Goal: Task Accomplishment & Management: Use online tool/utility

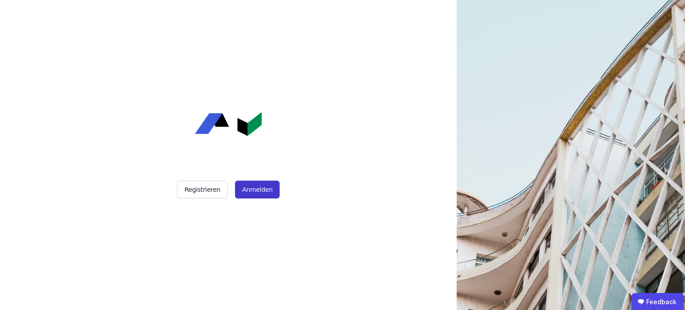
click at [260, 188] on button "Anmelden" at bounding box center [257, 190] width 45 height 18
click at [207, 191] on button "Registrieren" at bounding box center [202, 190] width 51 height 18
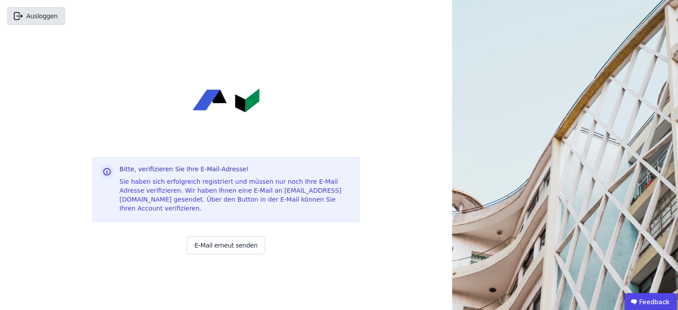
click at [53, 19] on button "Ausloggen" at bounding box center [36, 16] width 58 height 18
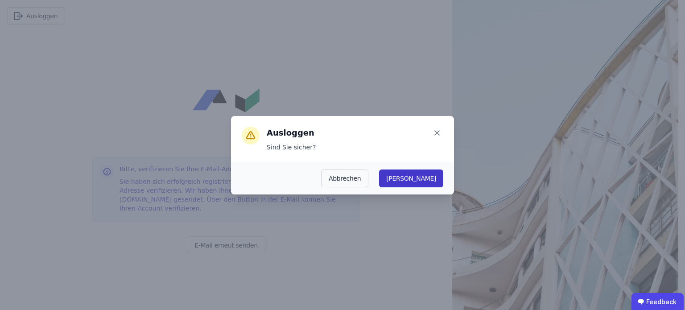
click at [435, 180] on button "Ja" at bounding box center [411, 178] width 64 height 18
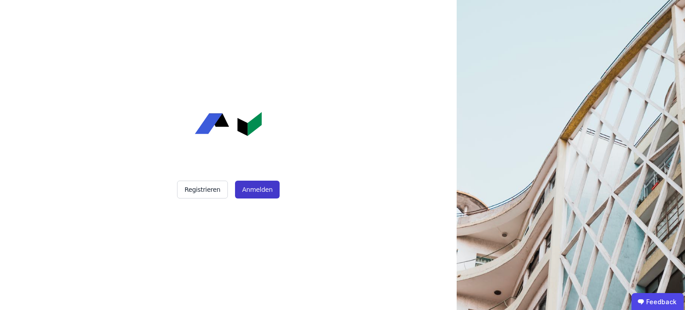
click at [263, 191] on button "Anmelden" at bounding box center [257, 190] width 45 height 18
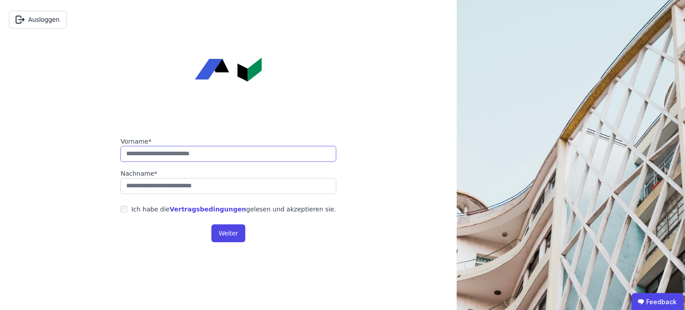
click at [247, 159] on input "string" at bounding box center [227, 154] width 215 height 16
type input "****"
click at [233, 196] on form "Vorname* Nachname* Ich habe die Vertragsbedingungen gelesen und akzeptieren sie…" at bounding box center [228, 189] width 237 height 127
click at [228, 194] on form "Vorname* Nachname* Ich habe die Vertragsbedingungen gelesen und akzeptieren sie…" at bounding box center [228, 189] width 237 height 127
click at [226, 188] on input "string" at bounding box center [227, 186] width 215 height 16
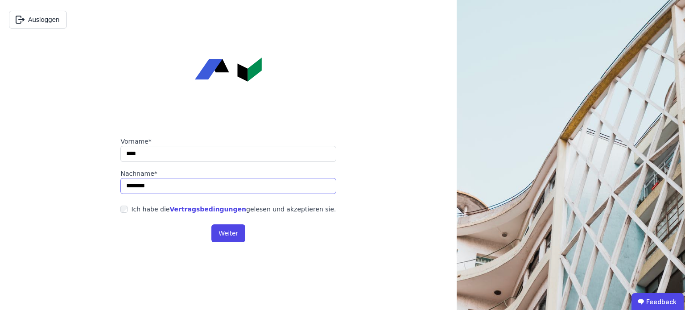
type input "********"
click at [211, 206] on link "Vertragsbedingungen" at bounding box center [207, 209] width 77 height 7
click at [232, 230] on button "Weiter" at bounding box center [227, 233] width 33 height 18
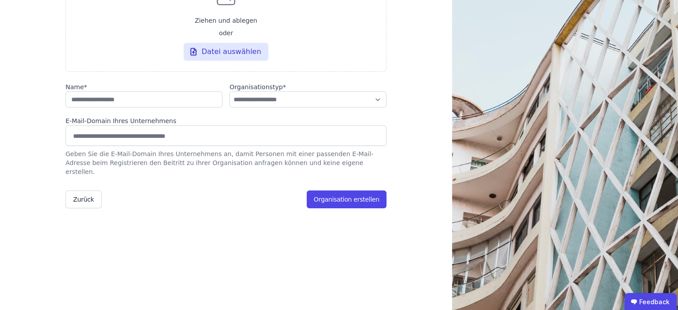
scroll to position [95, 0]
click at [281, 104] on select "**********" at bounding box center [308, 99] width 157 height 16
select select "**********"
click at [230, 94] on select "**********" at bounding box center [308, 99] width 157 height 16
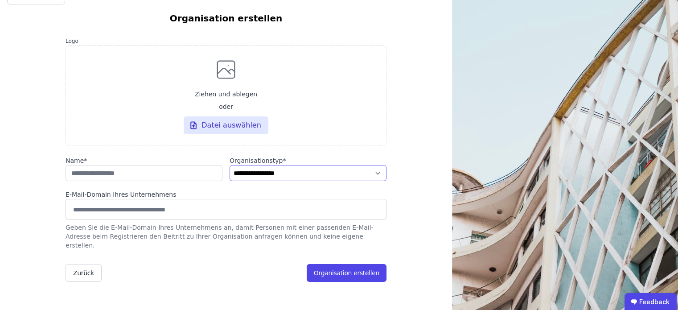
scroll to position [11, 0]
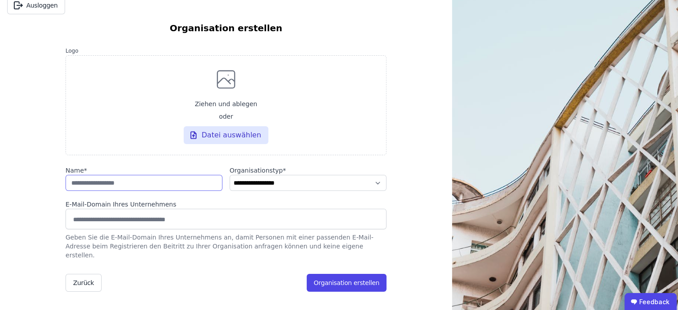
click at [171, 183] on input "string" at bounding box center [144, 183] width 157 height 16
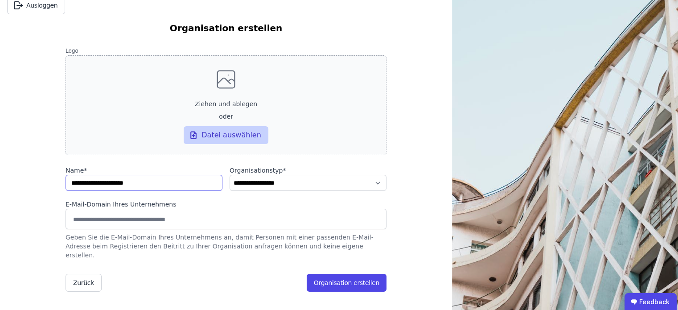
type input "**********"
click at [221, 135] on div "Datei auswählen" at bounding box center [226, 135] width 85 height 18
click at [0, 0] on input "Ziehen und ablegen oder Datei auswählen" at bounding box center [0, 0] width 0 height 0
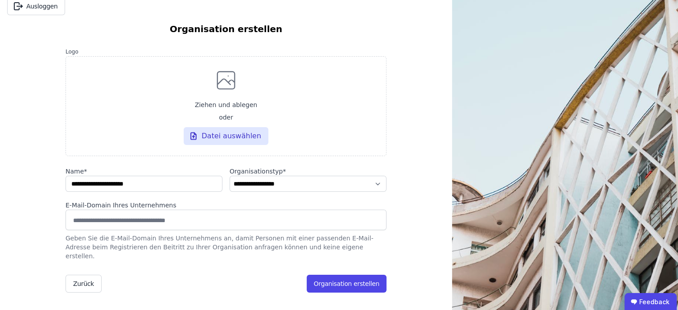
scroll to position [0, 0]
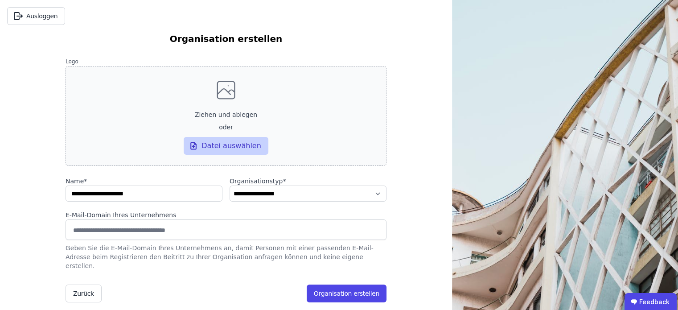
click at [239, 149] on div "Datei auswählen" at bounding box center [226, 146] width 85 height 18
click at [0, 0] on input "Ziehen und ablegen oder Datei auswählen" at bounding box center [0, 0] width 0 height 0
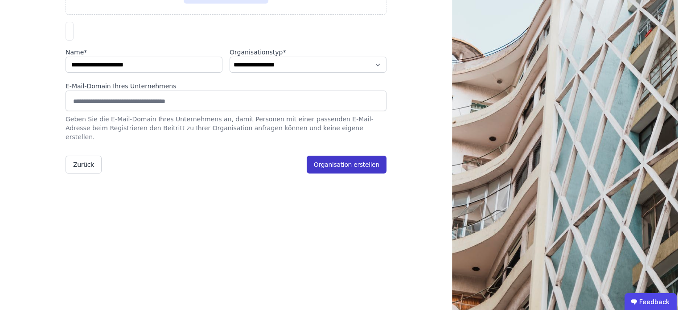
scroll to position [153, 0]
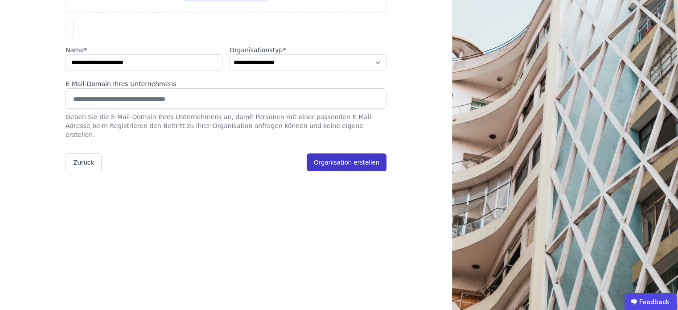
click at [343, 170] on button "Organisation erstellen" at bounding box center [347, 162] width 80 height 18
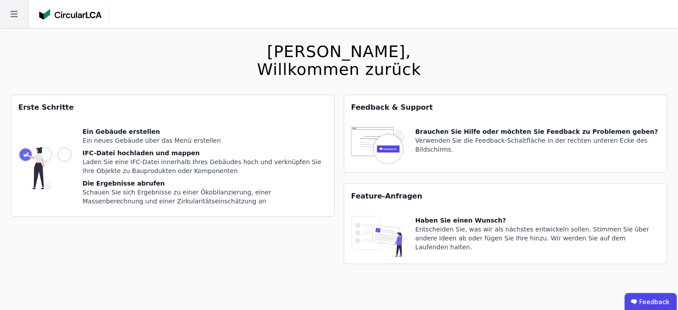
click at [11, 8] on icon at bounding box center [14, 14] width 28 height 28
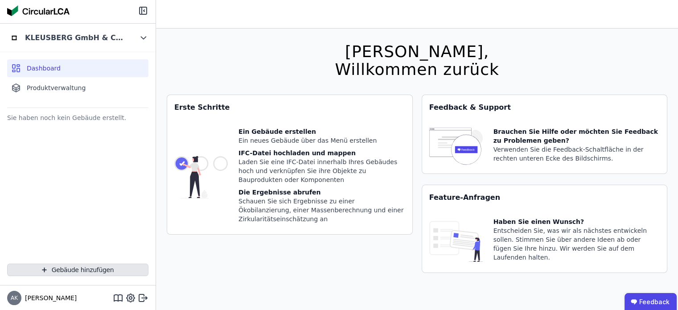
click at [56, 271] on button "Gebäude hinzufügen" at bounding box center [77, 270] width 141 height 12
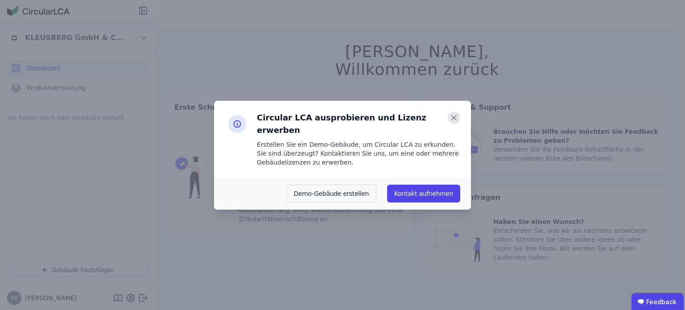
click at [457, 124] on icon at bounding box center [454, 118] width 12 height 12
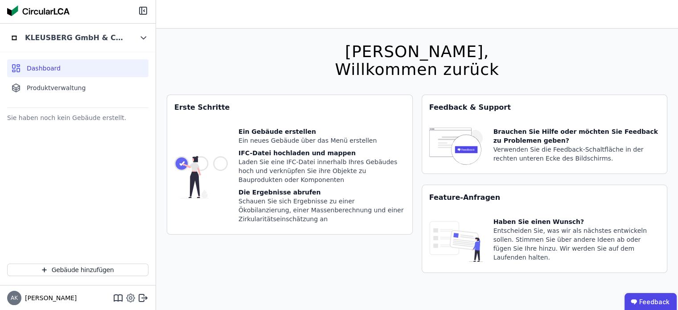
click at [132, 297] on icon at bounding box center [130, 298] width 3 height 3
select select "*"
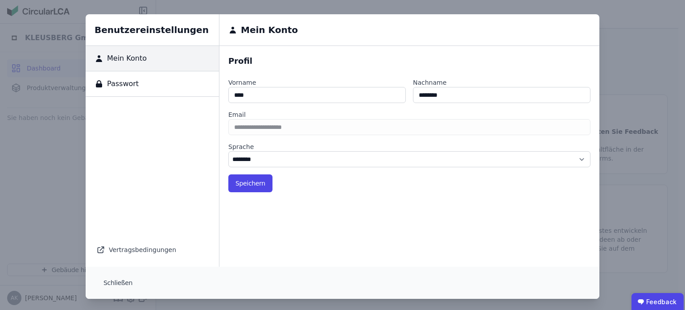
click at [45, 185] on div "Benutzereinstellungen Mein Konto Passwort Vertragsbedingungen Mein Konto Profil…" at bounding box center [342, 156] width 685 height 313
click at [119, 252] on div "Vertragsbedingungen" at bounding box center [152, 250] width 112 height 12
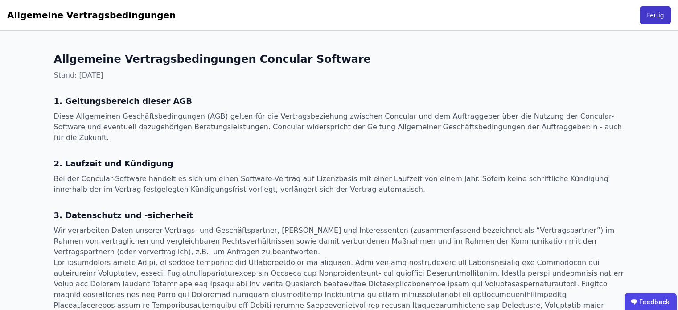
click at [653, 17] on button "Fertig" at bounding box center [655, 15] width 31 height 18
select select "*"
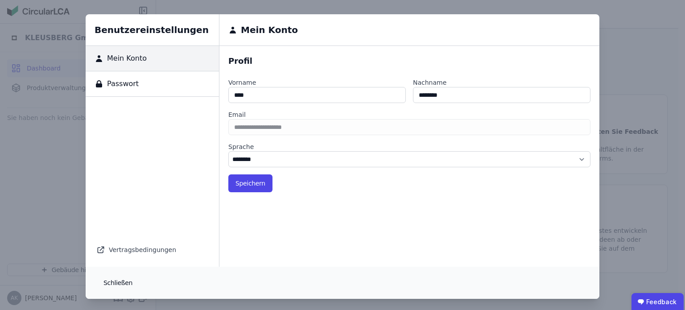
click at [111, 279] on button "Schließen" at bounding box center [117, 283] width 43 height 18
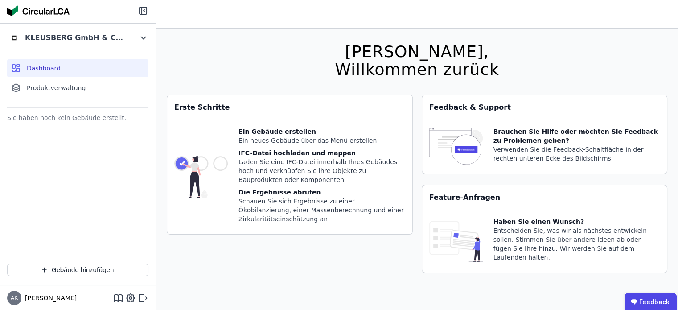
click at [111, 279] on div "Gebäude hinzufügen" at bounding box center [78, 269] width 156 height 27
click at [78, 272] on button "Gebäude hinzufügen" at bounding box center [77, 270] width 141 height 12
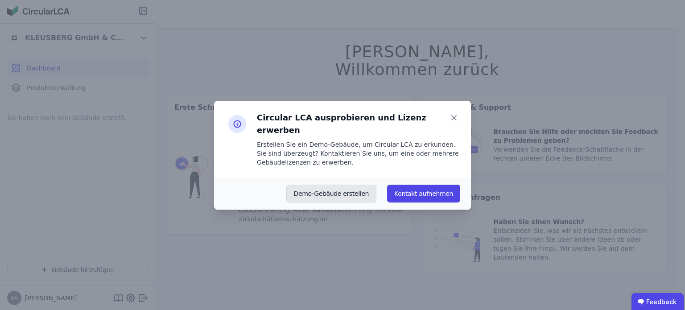
click at [339, 186] on button "Demo-Gebäude erstellen" at bounding box center [331, 194] width 91 height 18
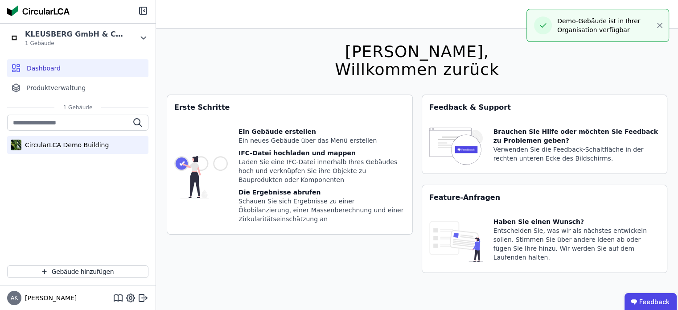
click at [85, 143] on div "CircularLCA Demo Building" at bounding box center [64, 145] width 87 height 9
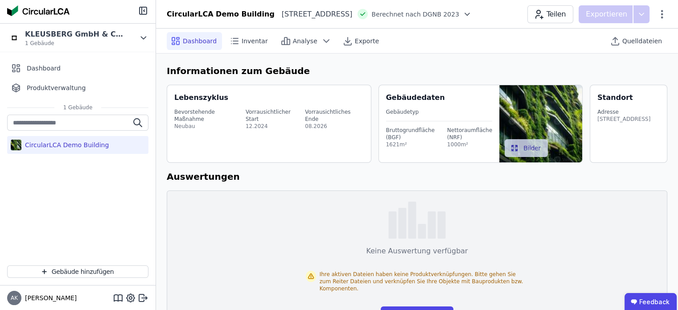
scroll to position [29, 0]
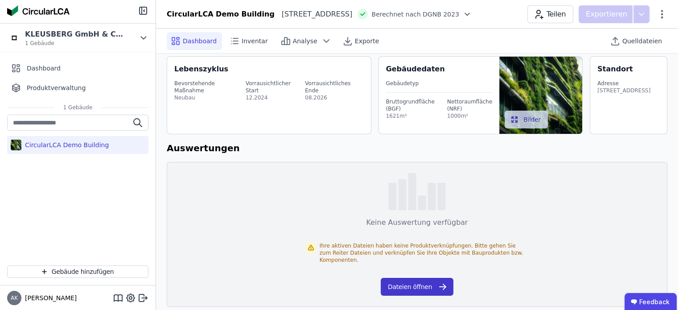
click at [415, 278] on button "Dateien öffnen" at bounding box center [417, 287] width 73 height 18
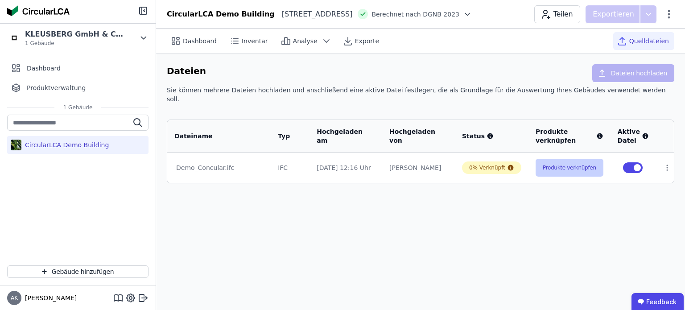
click at [577, 164] on button "Produkte verknüpfen" at bounding box center [570, 168] width 68 height 18
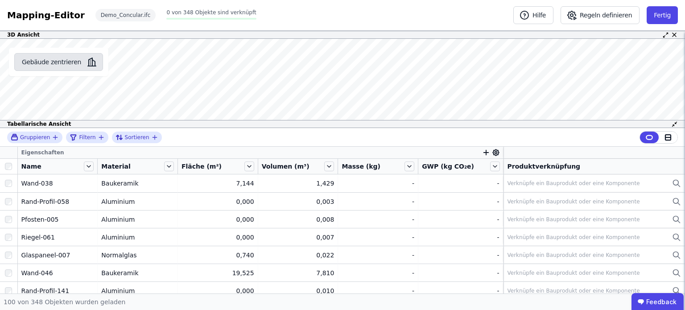
click at [74, 66] on button "Gebäude zentrieren" at bounding box center [58, 62] width 89 height 18
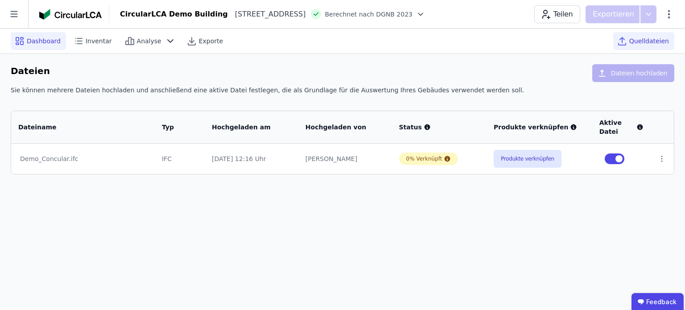
click at [41, 37] on span "Dashboard" at bounding box center [44, 41] width 34 height 9
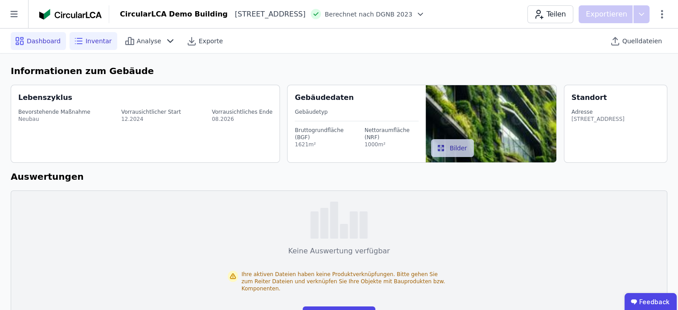
click at [95, 38] on span "Inventar" at bounding box center [99, 41] width 26 height 9
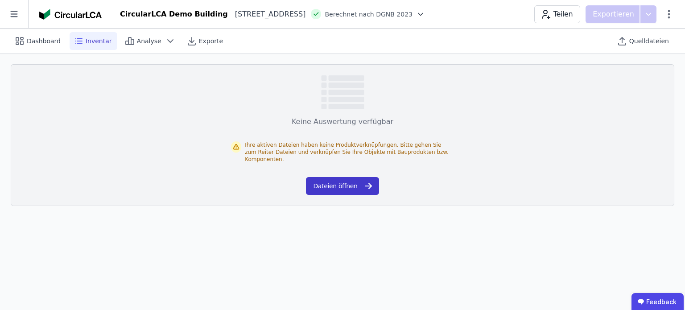
click at [359, 180] on button "Dateien öffnen" at bounding box center [342, 186] width 73 height 18
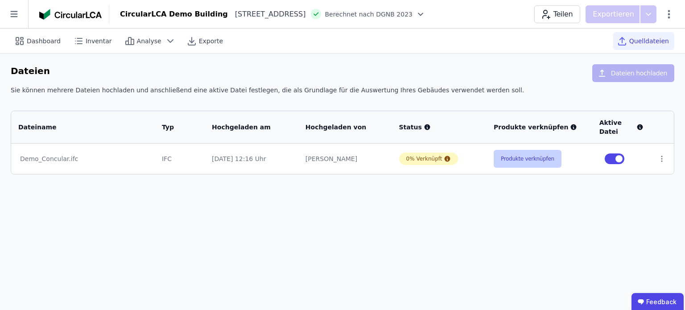
click at [521, 163] on button "Produkte verknüpfen" at bounding box center [528, 159] width 68 height 18
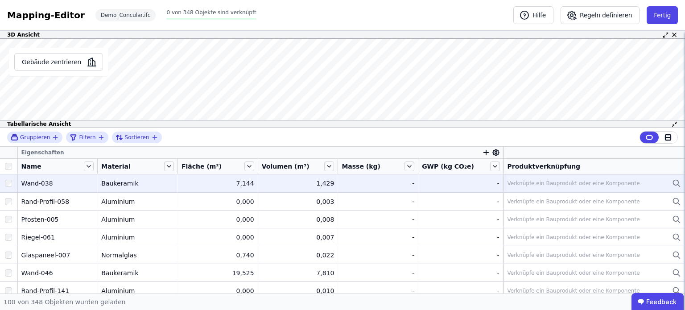
click at [4, 182] on div at bounding box center [8, 183] width 17 height 16
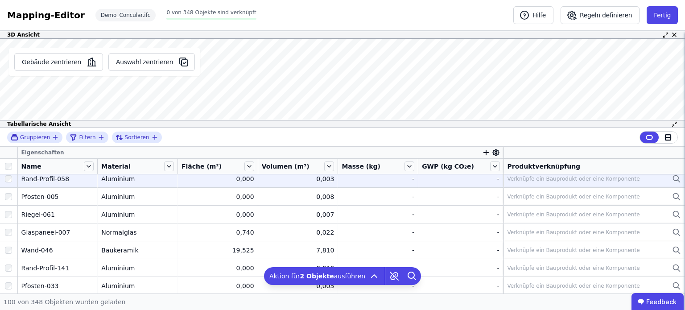
scroll to position [23, 0]
click at [7, 199] on div at bounding box center [8, 196] width 17 height 16
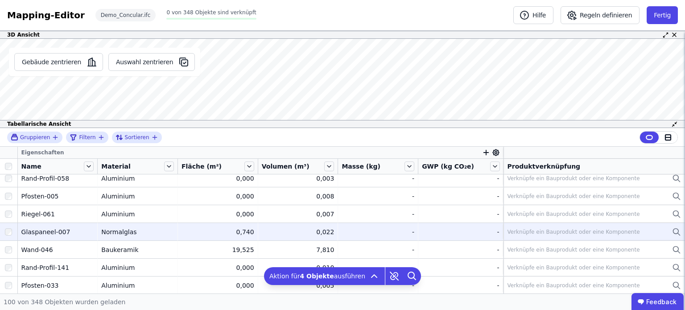
click at [8, 224] on div at bounding box center [8, 232] width 17 height 16
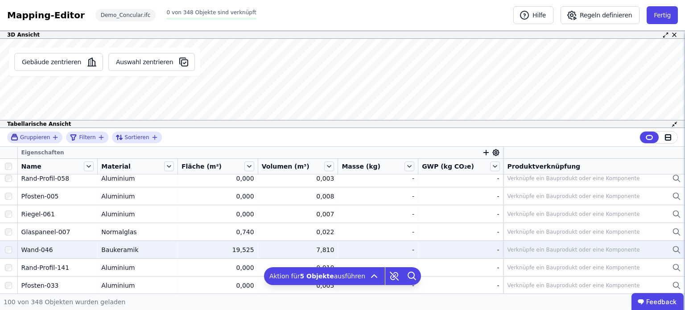
click at [10, 244] on div at bounding box center [8, 250] width 17 height 16
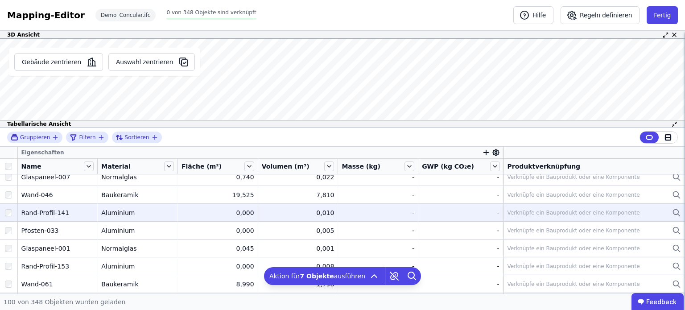
scroll to position [87, 0]
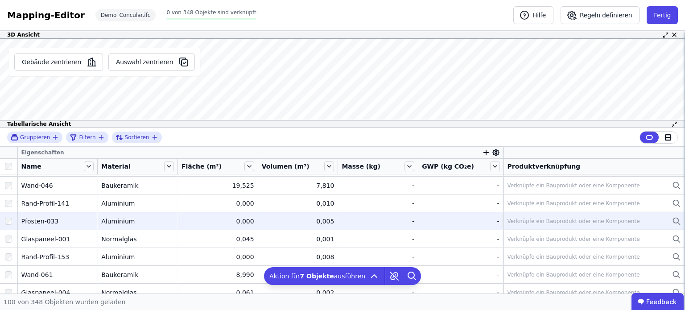
click at [13, 223] on div at bounding box center [8, 221] width 17 height 16
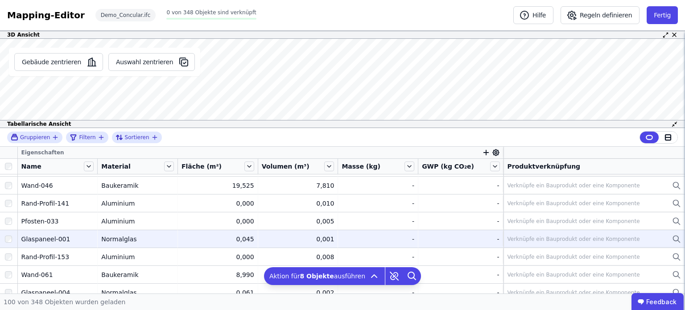
click at [12, 233] on div at bounding box center [8, 239] width 17 height 16
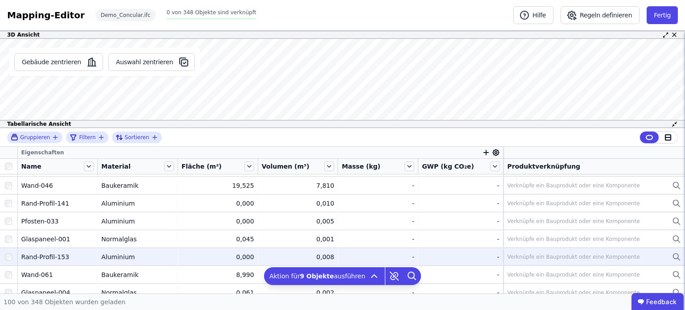
click at [10, 249] on div at bounding box center [8, 257] width 17 height 16
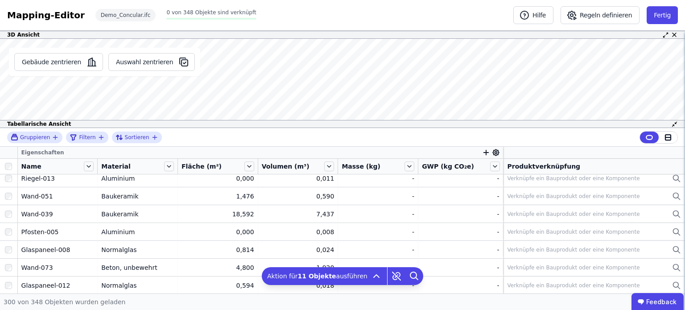
scroll to position [3449, 0]
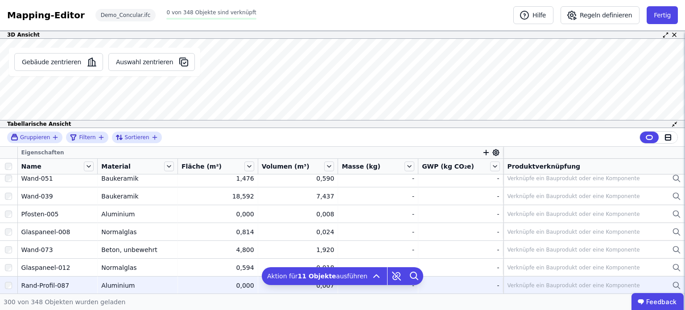
click at [14, 284] on div at bounding box center [8, 285] width 17 height 16
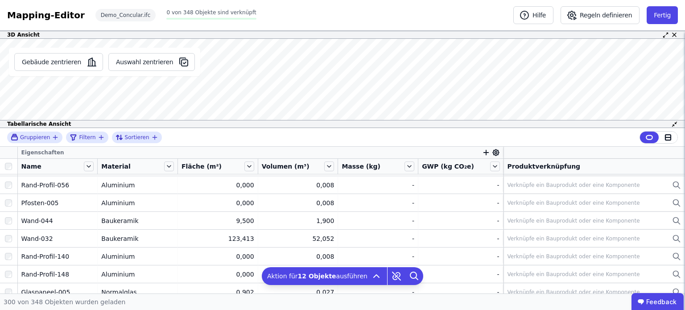
scroll to position [1170, 0]
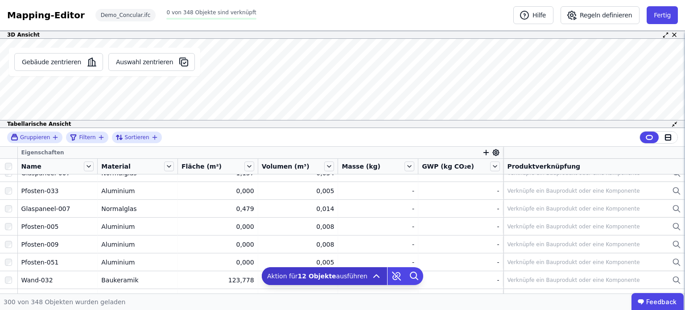
click at [341, 275] on span "Aktion für 12 Objekte ausführen" at bounding box center [317, 276] width 100 height 9
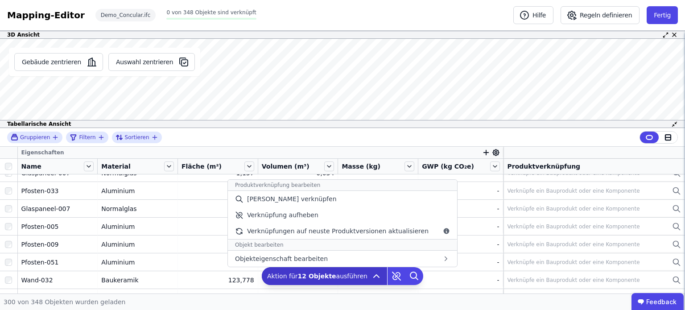
scroll to position [1138, 0]
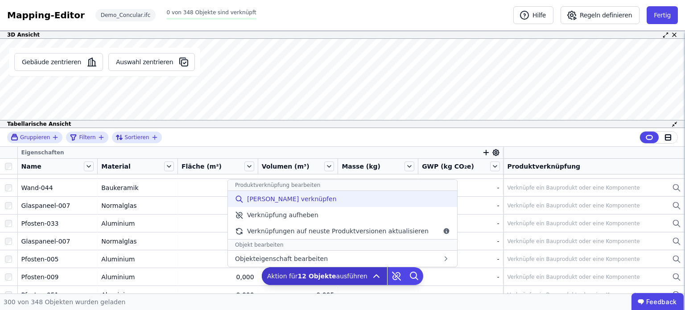
click at [311, 198] on span "Manuell verknüpfen" at bounding box center [292, 198] width 90 height 9
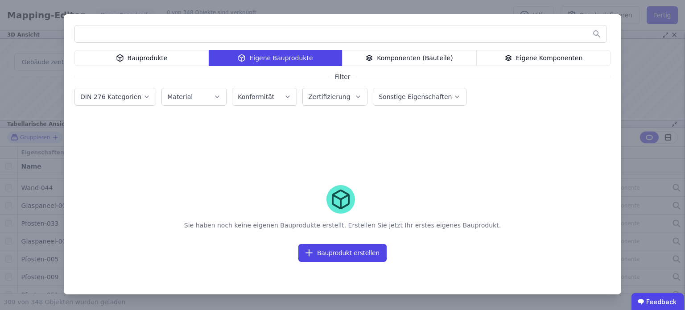
click at [650, 189] on div "Bauprodukte Eigene Bauprodukte Komponenten (Bauteile) Eigene Komponenten Filter…" at bounding box center [342, 155] width 685 height 310
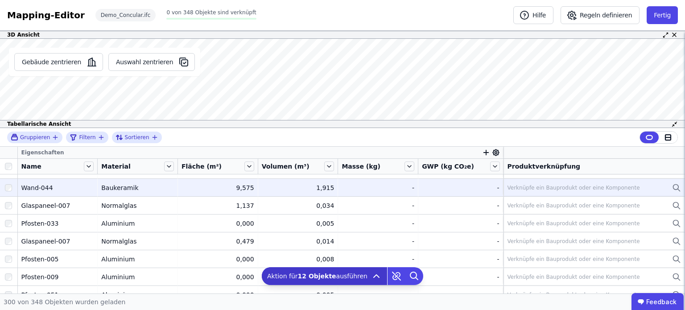
click at [12, 188] on div at bounding box center [8, 188] width 17 height 16
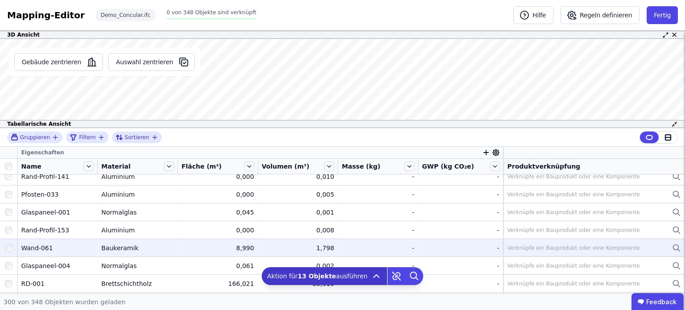
scroll to position [115, 0]
click at [8, 242] on div at bounding box center [8, 247] width 17 height 16
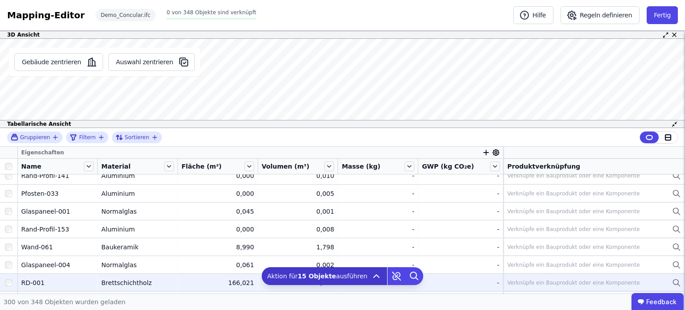
click at [9, 275] on div at bounding box center [8, 283] width 17 height 16
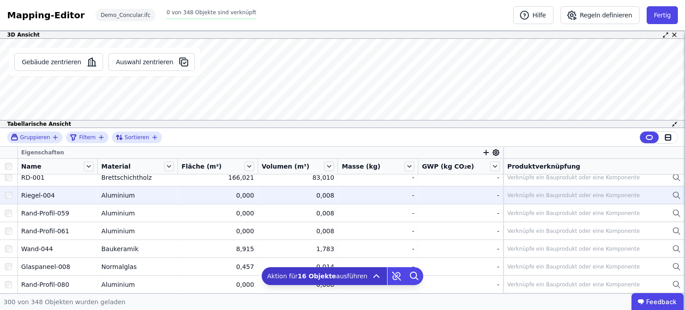
scroll to position [221, 0]
click at [4, 192] on div at bounding box center [8, 195] width 17 height 16
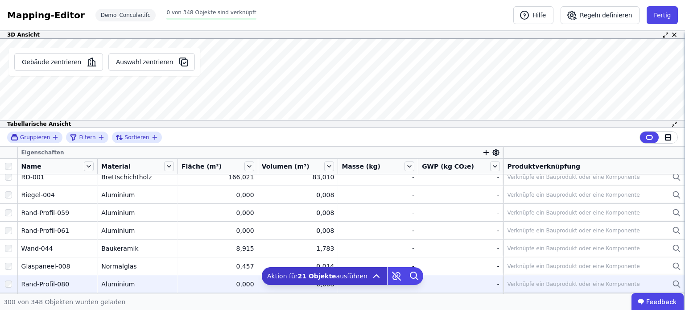
click at [8, 276] on div at bounding box center [8, 284] width 17 height 16
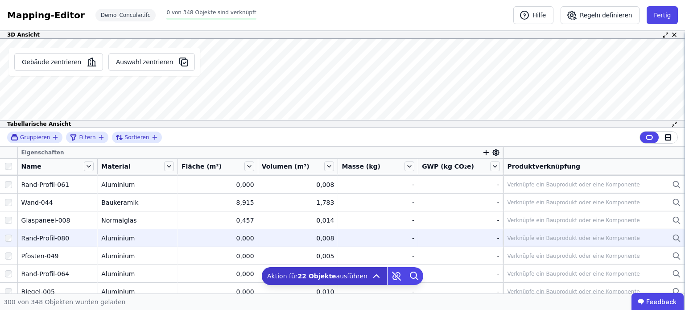
scroll to position [269, 0]
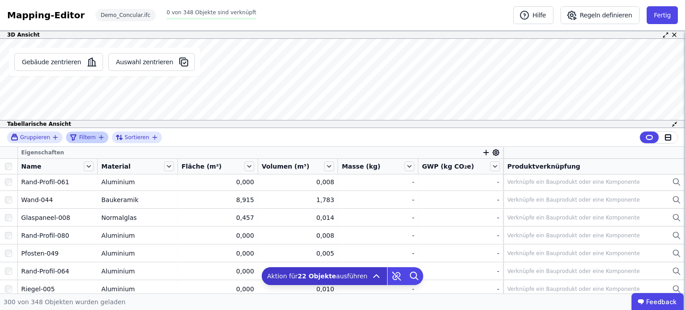
click at [99, 137] on icon "filter_by" at bounding box center [101, 137] width 4 height 0
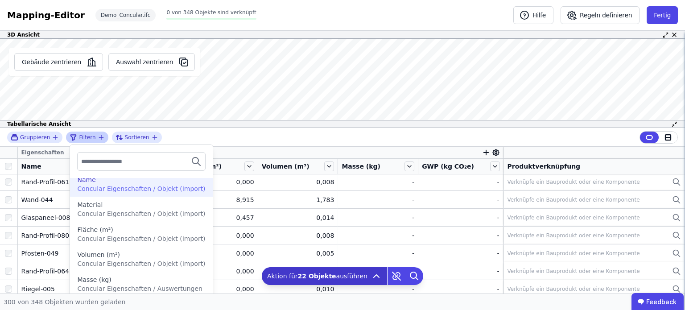
scroll to position [0, 0]
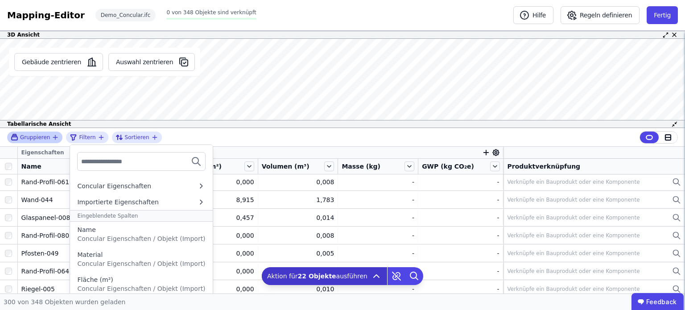
click at [48, 138] on div "Gruppieren" at bounding box center [31, 137] width 41 height 8
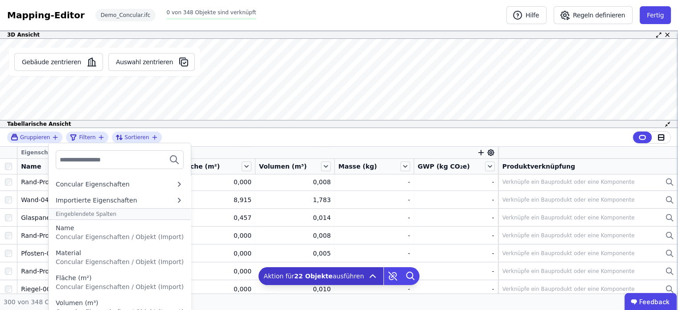
click at [220, 126] on div "Tabellarische Ansicht" at bounding box center [339, 124] width 678 height 8
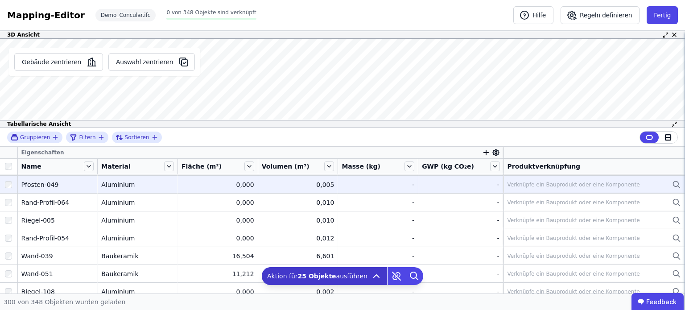
scroll to position [339, 0]
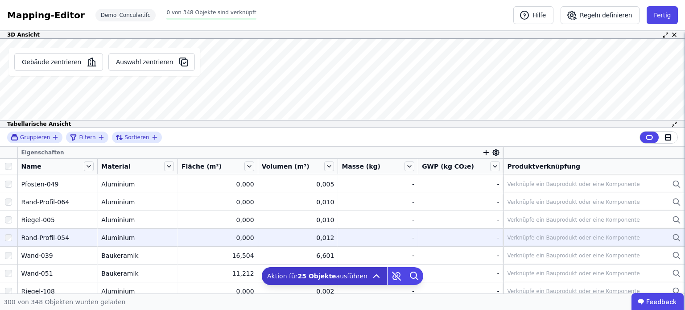
click at [12, 231] on div at bounding box center [8, 238] width 17 height 16
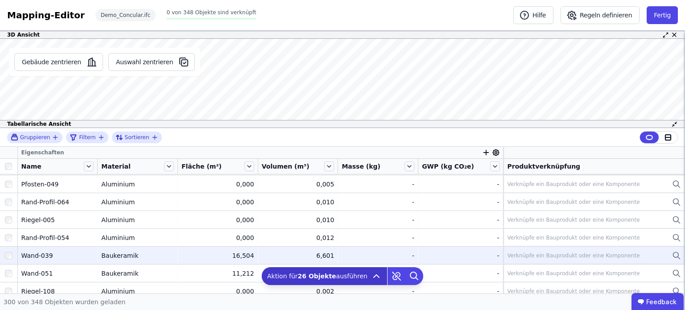
click at [9, 248] on div at bounding box center [8, 256] width 17 height 16
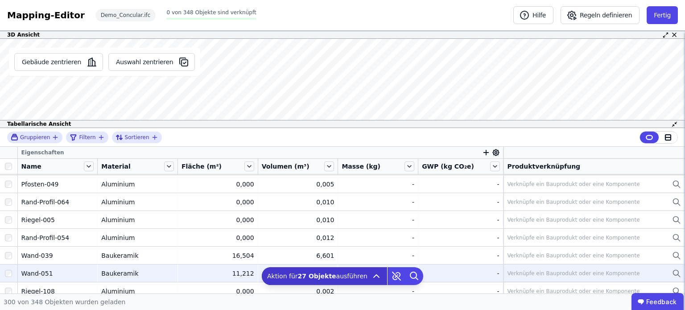
click at [6, 266] on div at bounding box center [8, 273] width 17 height 16
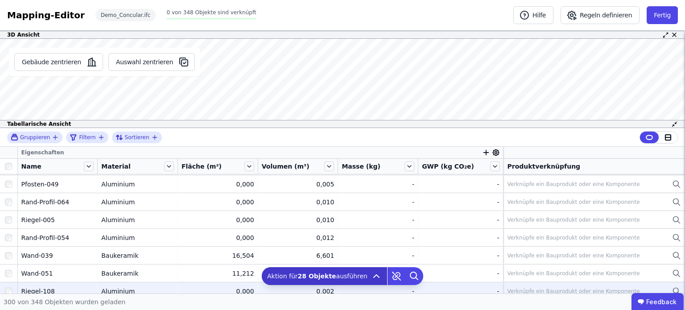
click at [6, 285] on div at bounding box center [8, 291] width 17 height 16
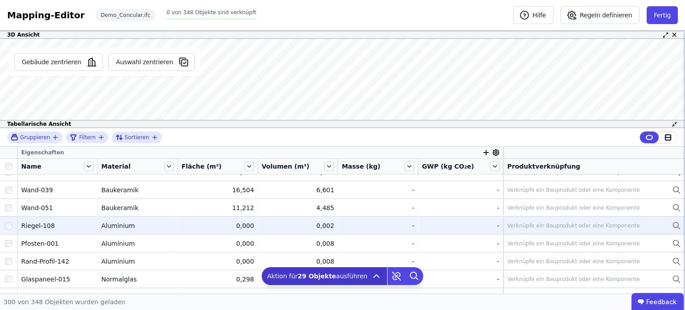
scroll to position [405, 0]
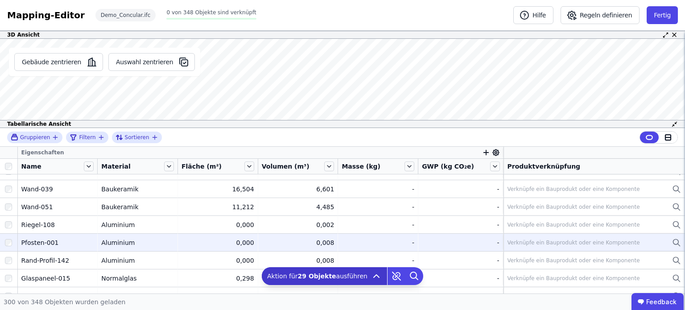
click at [14, 240] on div at bounding box center [8, 243] width 17 height 16
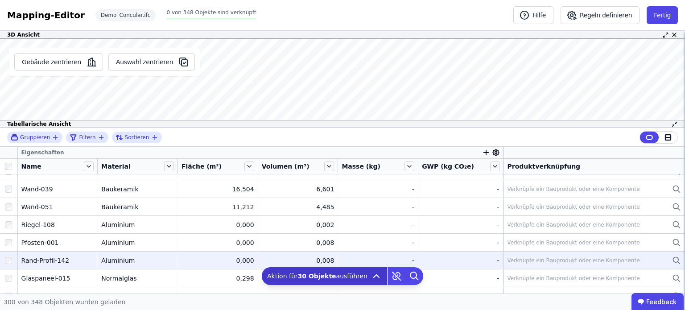
click at [12, 257] on div at bounding box center [8, 260] width 17 height 16
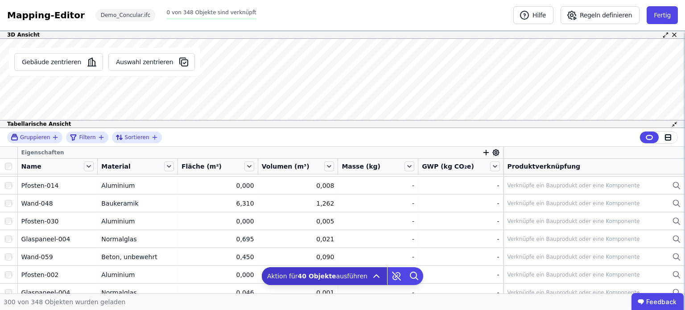
scroll to position [631, 0]
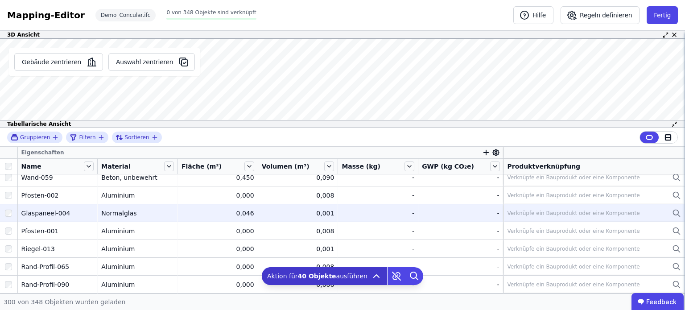
click at [13, 213] on div at bounding box center [8, 213] width 17 height 16
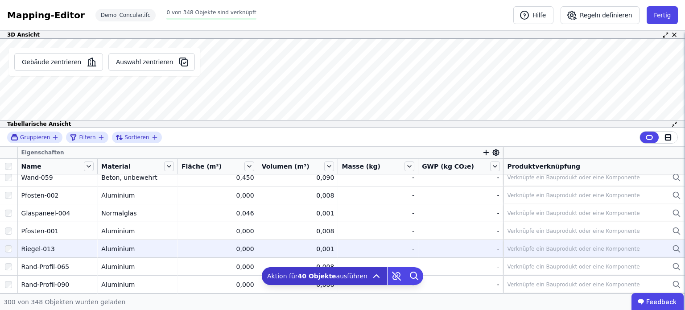
click at [10, 243] on div at bounding box center [8, 249] width 17 height 16
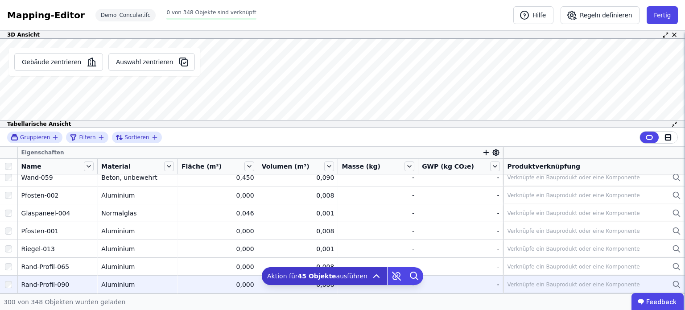
scroll to position [708, 0]
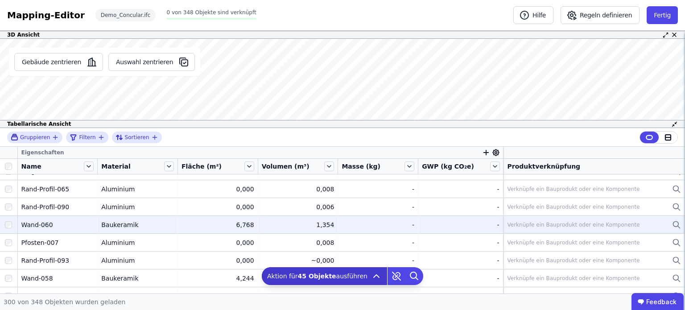
click at [12, 220] on div at bounding box center [8, 225] width 17 height 16
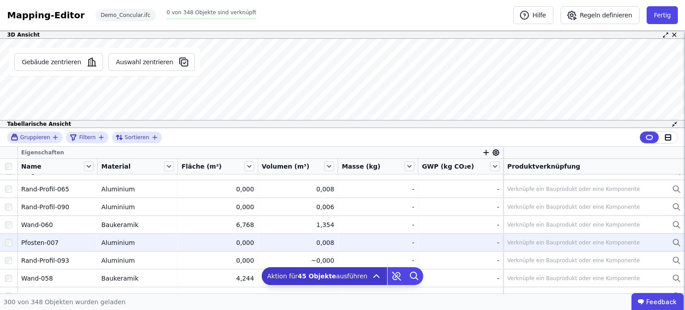
click at [11, 233] on td at bounding box center [9, 242] width 18 height 18
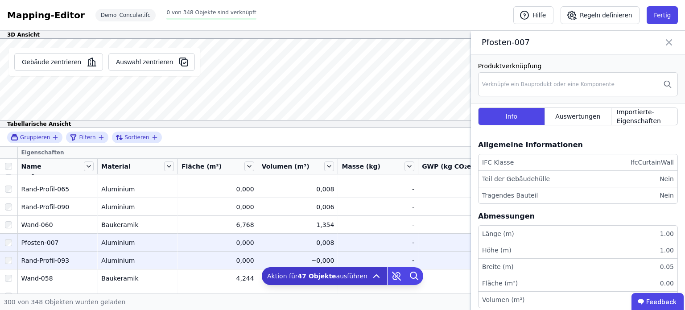
click at [11, 255] on div at bounding box center [8, 260] width 17 height 16
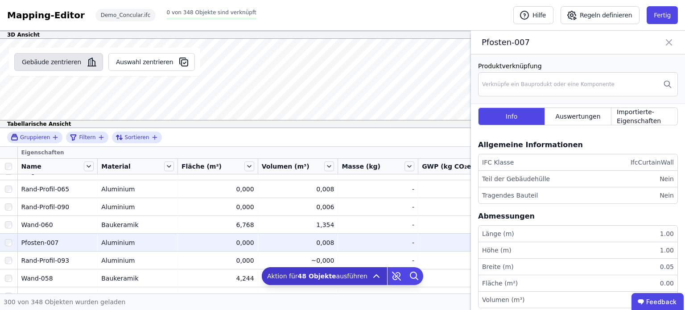
click at [75, 55] on button "Gebäude zentrieren" at bounding box center [58, 62] width 89 height 18
click at [673, 41] on icon at bounding box center [669, 42] width 11 height 12
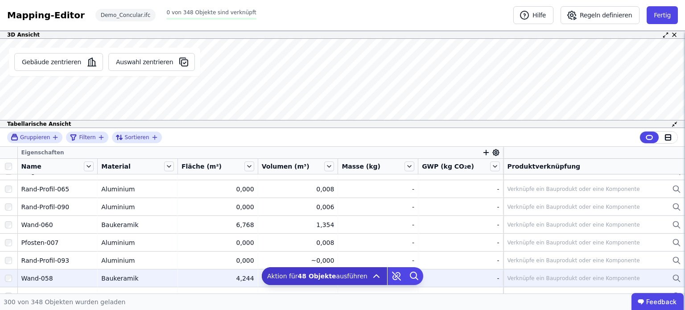
click at [17, 277] on div at bounding box center [8, 278] width 17 height 16
click at [12, 285] on td at bounding box center [9, 278] width 18 height 18
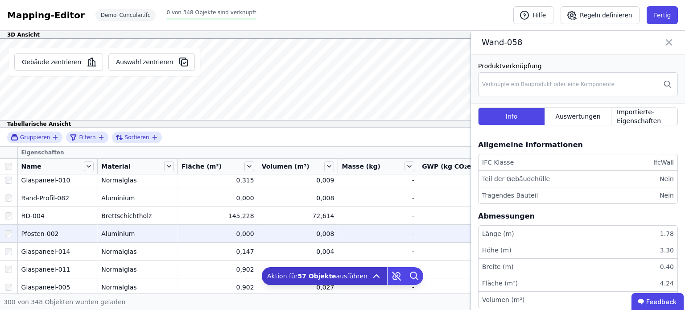
scroll to position [896, 0]
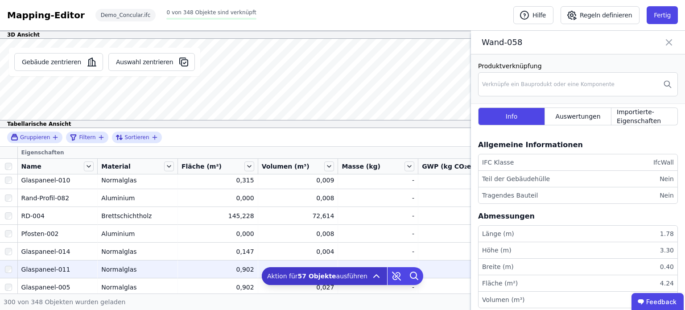
click at [12, 248] on div at bounding box center [8, 252] width 17 height 16
click at [12, 265] on div at bounding box center [8, 269] width 17 height 16
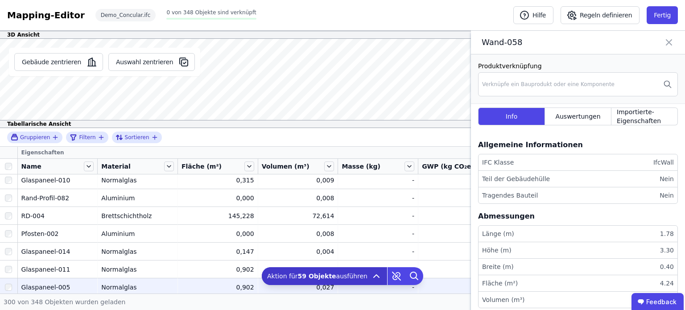
click at [11, 281] on div at bounding box center [8, 287] width 17 height 16
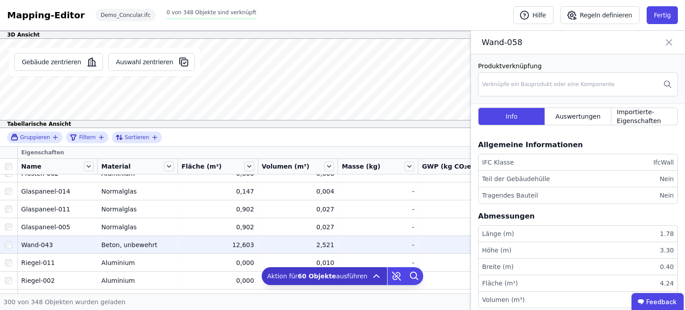
scroll to position [957, 0]
click at [12, 243] on div at bounding box center [8, 244] width 17 height 16
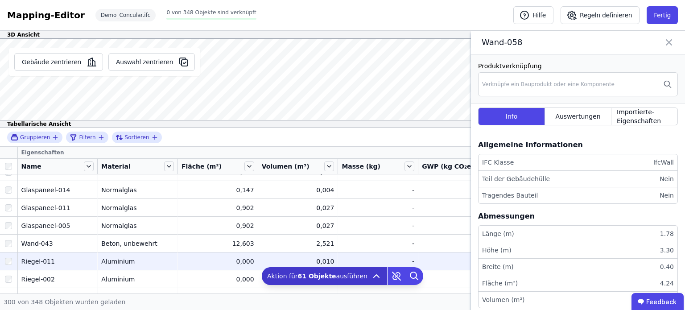
click at [8, 264] on div at bounding box center [8, 261] width 17 height 16
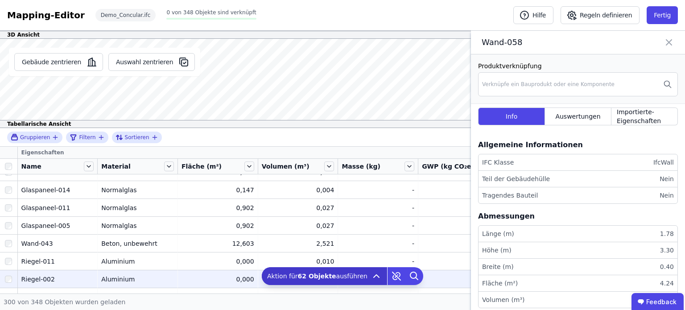
click at [8, 274] on div at bounding box center [8, 279] width 17 height 16
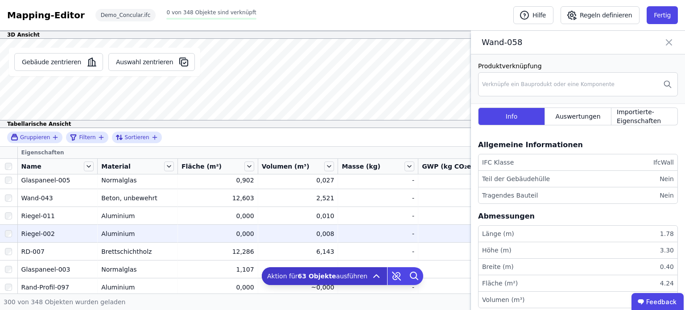
scroll to position [1005, 0]
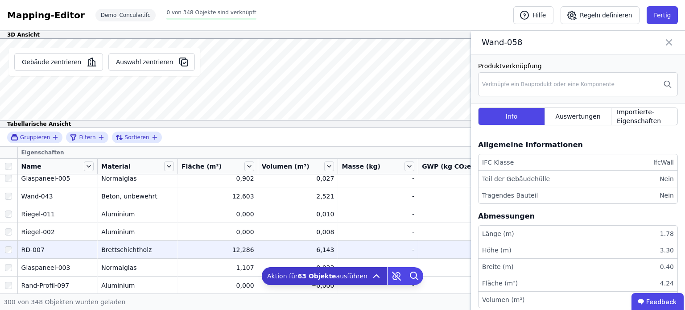
click at [9, 244] on div at bounding box center [8, 250] width 17 height 16
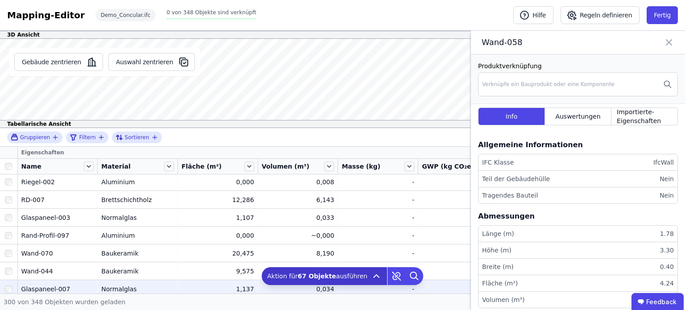
scroll to position [1054, 0]
click at [8, 281] on div at bounding box center [8, 289] width 17 height 16
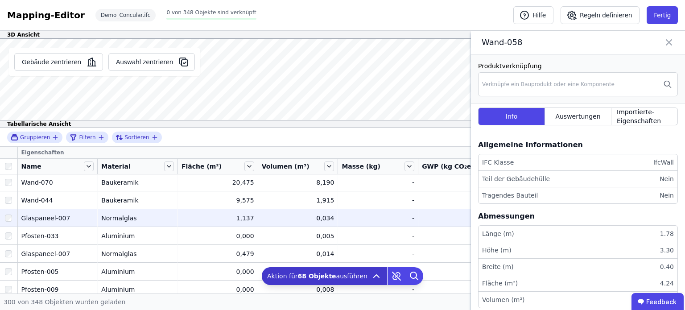
scroll to position [1126, 0]
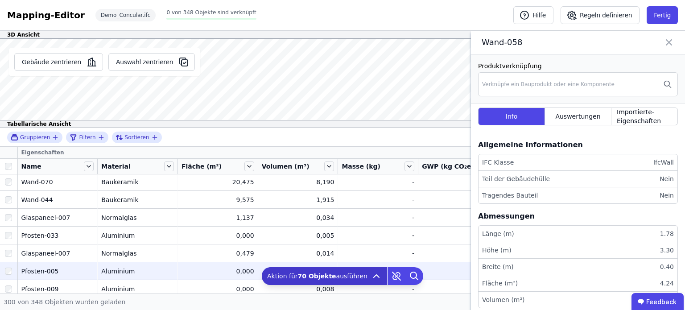
click at [7, 266] on div at bounding box center [8, 271] width 17 height 16
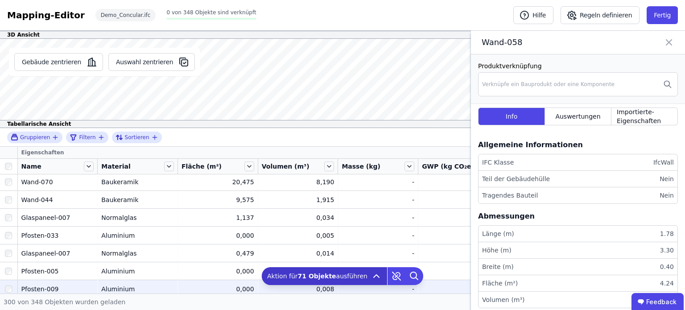
click at [7, 283] on div at bounding box center [8, 289] width 17 height 16
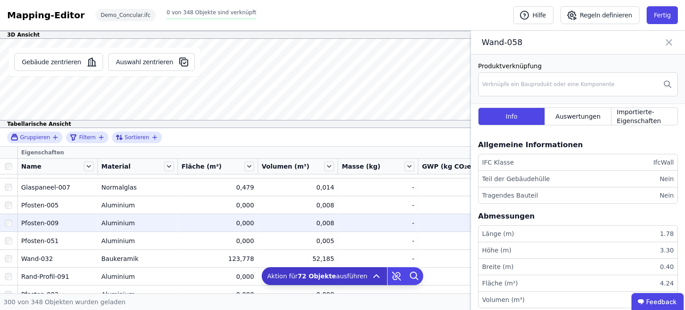
scroll to position [1193, 0]
click at [7, 284] on td at bounding box center [9, 293] width 18 height 18
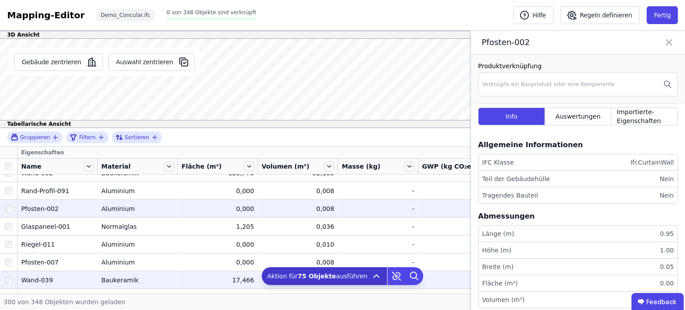
scroll to position [1277, 0]
click at [8, 284] on div at bounding box center [8, 280] width 17 height 16
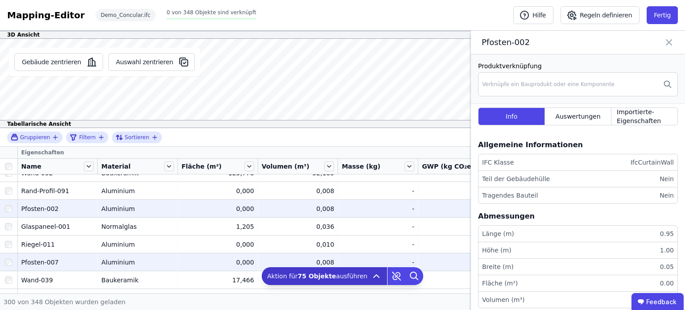
click at [9, 265] on div at bounding box center [8, 262] width 17 height 16
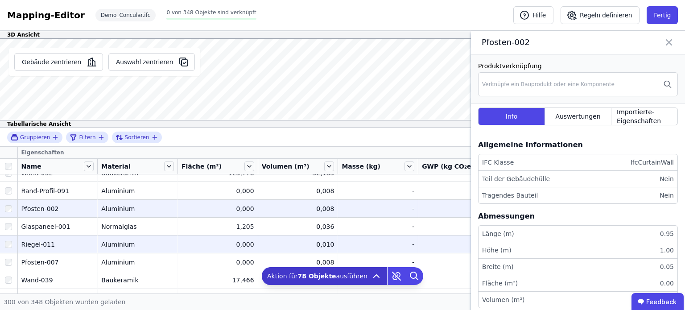
click at [12, 203] on div at bounding box center [8, 209] width 17 height 16
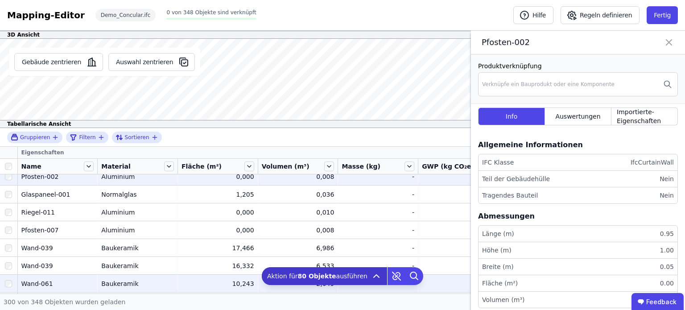
click at [17, 278] on div at bounding box center [8, 284] width 17 height 16
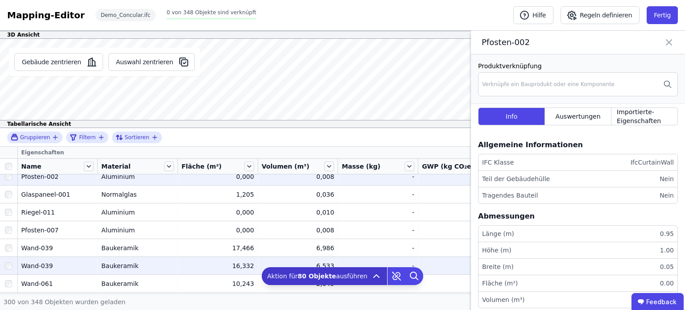
click at [14, 264] on div at bounding box center [8, 266] width 17 height 16
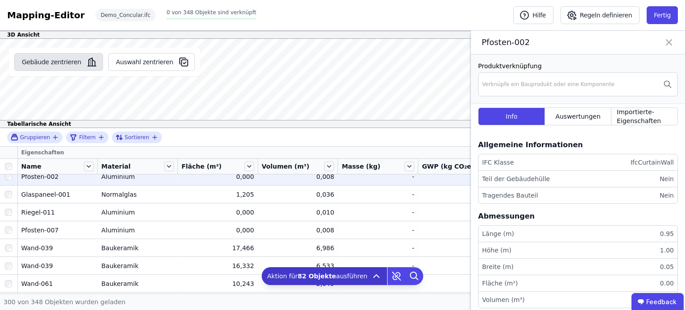
click at [74, 64] on button "Gebäude zentrieren" at bounding box center [58, 62] width 89 height 18
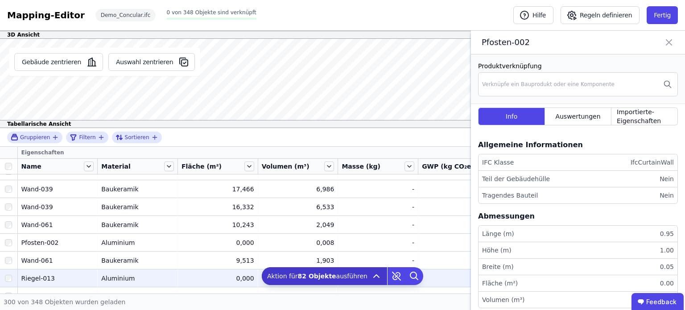
scroll to position [1389, 0]
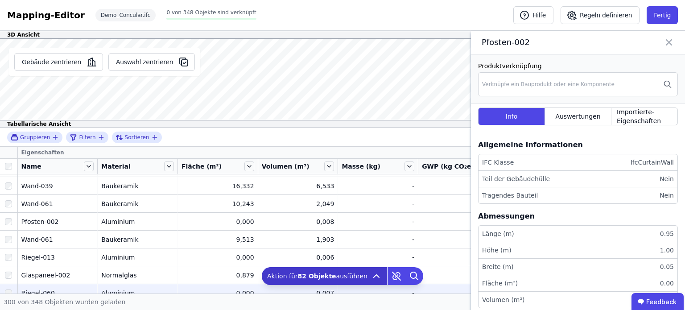
click at [8, 288] on div at bounding box center [8, 293] width 17 height 16
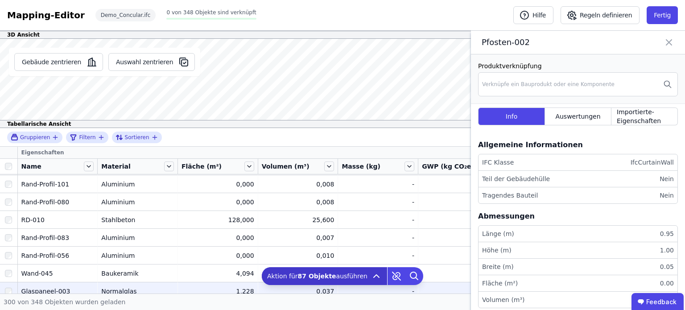
scroll to position [1517, 0]
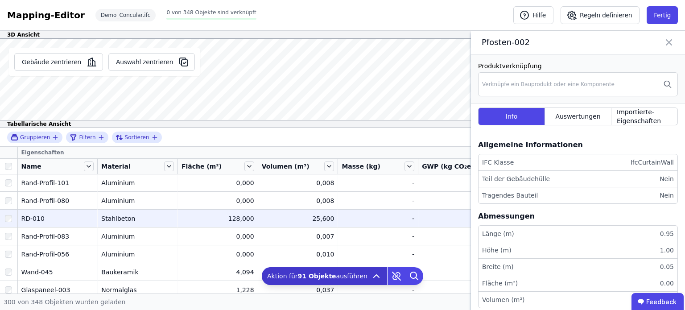
click at [11, 221] on div at bounding box center [8, 219] width 17 height 16
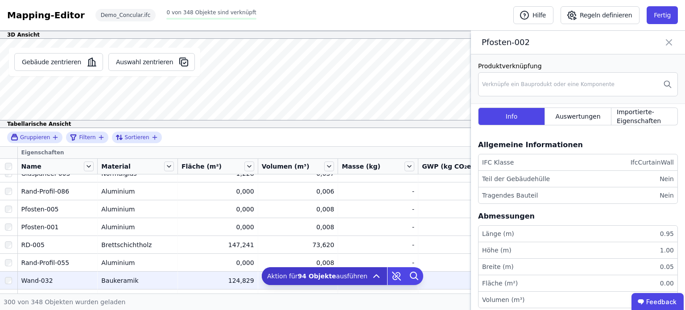
scroll to position [1634, 0]
click at [12, 282] on div at bounding box center [8, 280] width 17 height 16
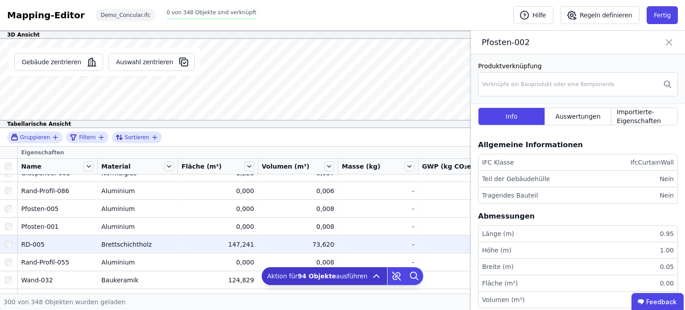
click at [11, 266] on div at bounding box center [8, 262] width 17 height 16
click at [14, 236] on div at bounding box center [8, 244] width 17 height 16
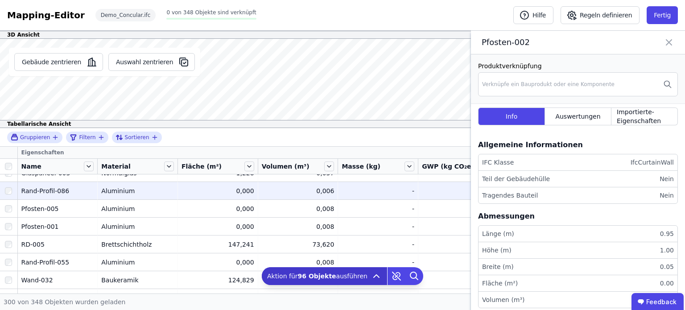
click at [12, 226] on div at bounding box center [8, 227] width 17 height 16
click at [12, 204] on div at bounding box center [8, 209] width 17 height 16
click at [12, 192] on div at bounding box center [8, 191] width 17 height 16
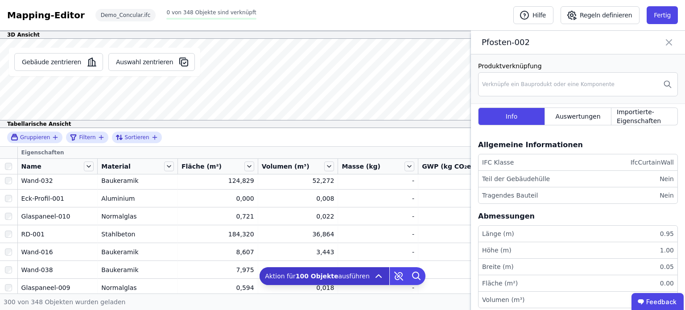
scroll to position [1736, 0]
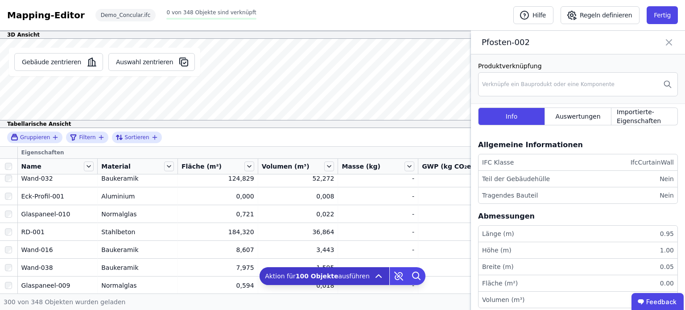
click at [12, 192] on div at bounding box center [8, 196] width 17 height 16
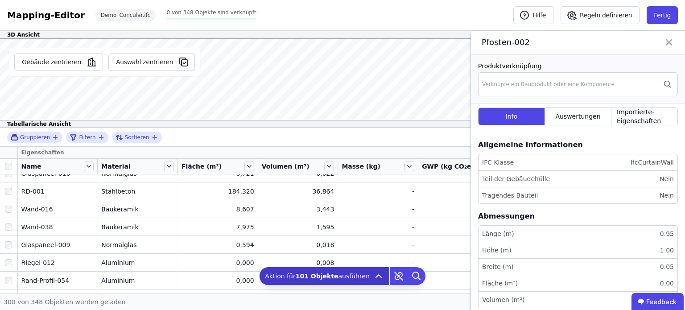
scroll to position [1782, 0]
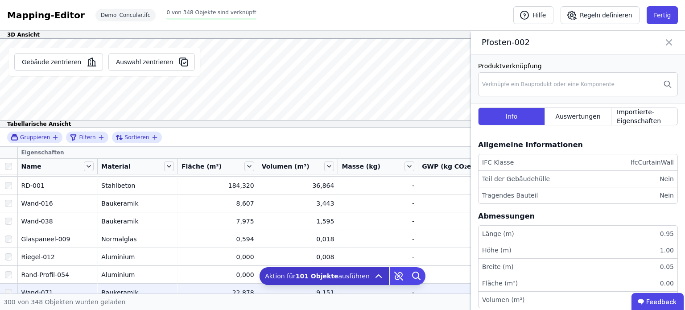
click at [9, 285] on div at bounding box center [8, 293] width 17 height 16
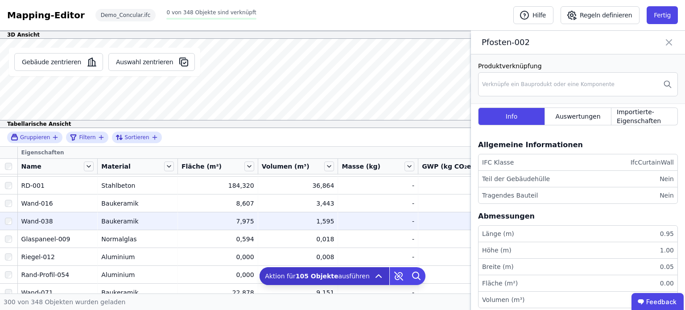
click at [12, 217] on div at bounding box center [8, 221] width 17 height 16
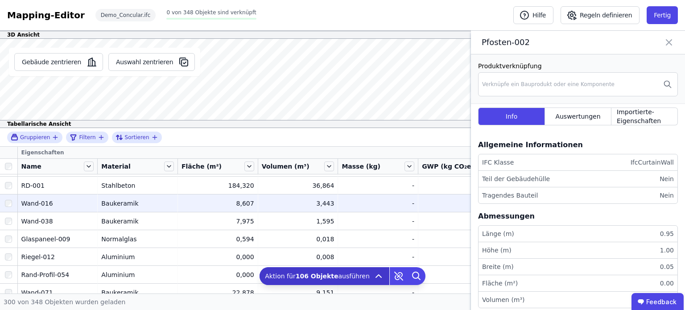
click at [13, 198] on div at bounding box center [8, 203] width 17 height 16
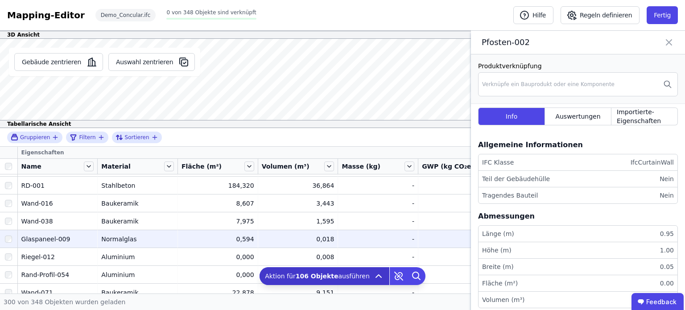
click at [13, 183] on div at bounding box center [8, 186] width 17 height 16
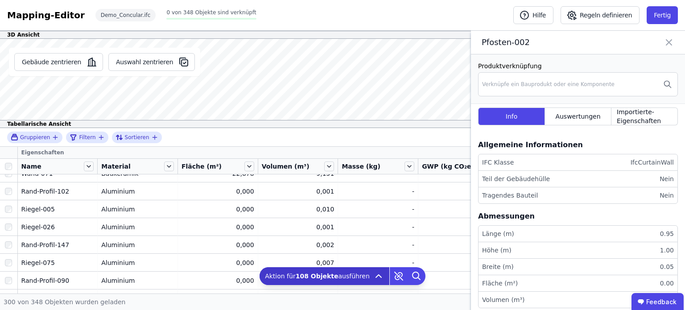
scroll to position [1902, 0]
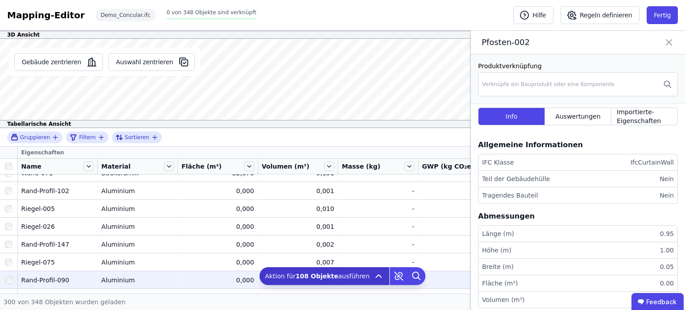
click at [7, 273] on div at bounding box center [8, 280] width 17 height 16
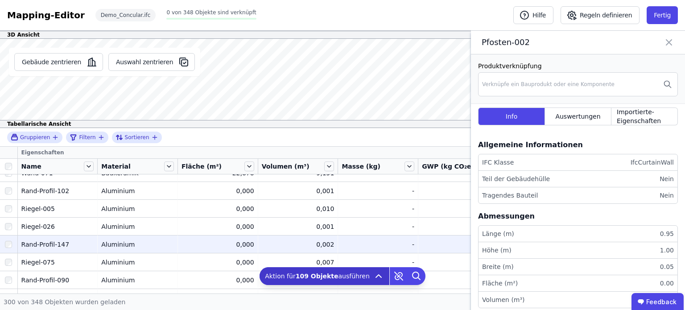
click at [8, 250] on div at bounding box center [8, 244] width 17 height 16
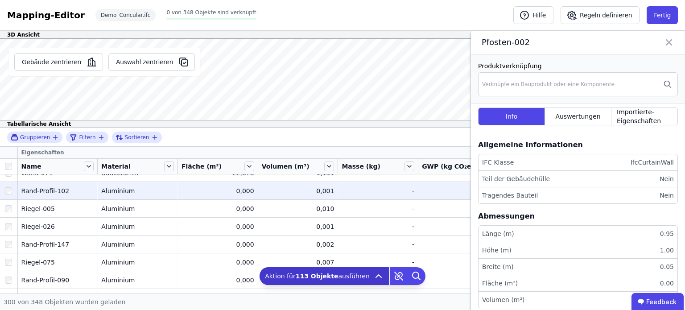
click at [12, 190] on div at bounding box center [8, 191] width 17 height 16
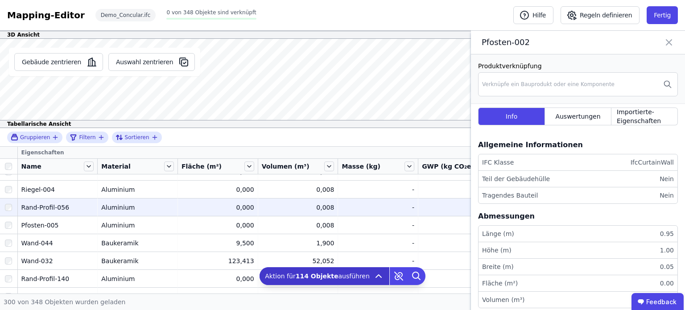
scroll to position [2013, 0]
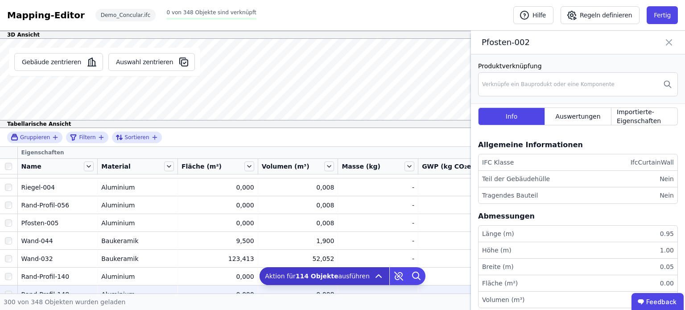
click at [9, 285] on td at bounding box center [9, 294] width 18 height 18
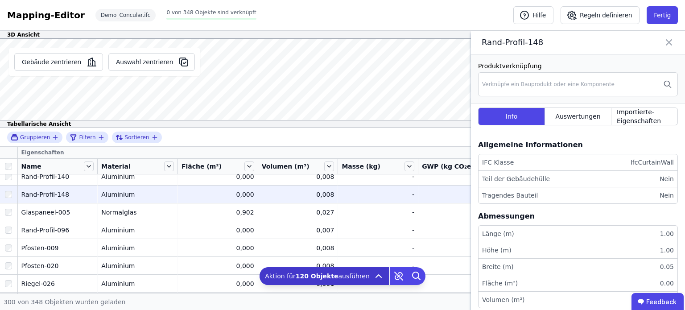
scroll to position [2120, 0]
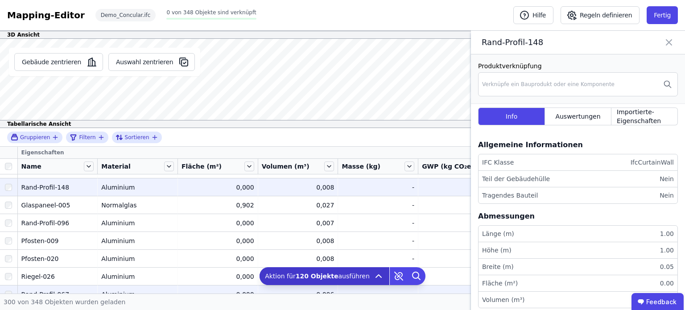
click at [5, 288] on div at bounding box center [8, 294] width 17 height 16
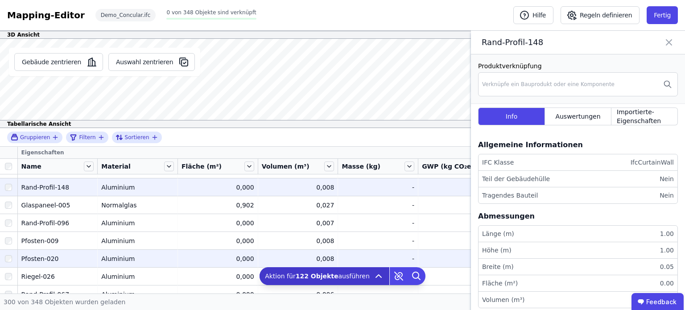
click at [12, 256] on div at bounding box center [8, 259] width 17 height 16
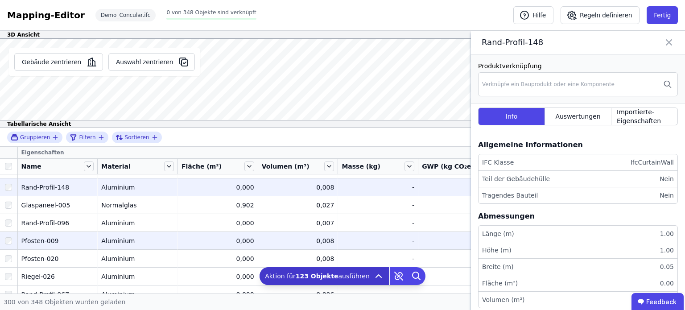
click at [13, 241] on div at bounding box center [8, 241] width 17 height 16
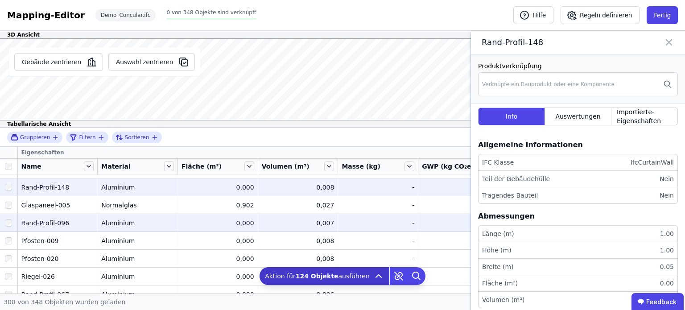
click at [12, 224] on div at bounding box center [8, 223] width 17 height 16
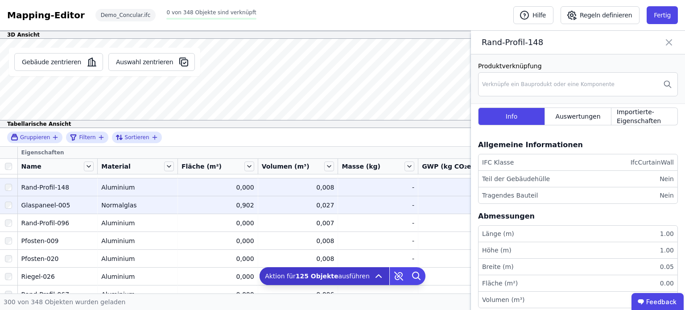
click at [12, 203] on div at bounding box center [8, 205] width 17 height 16
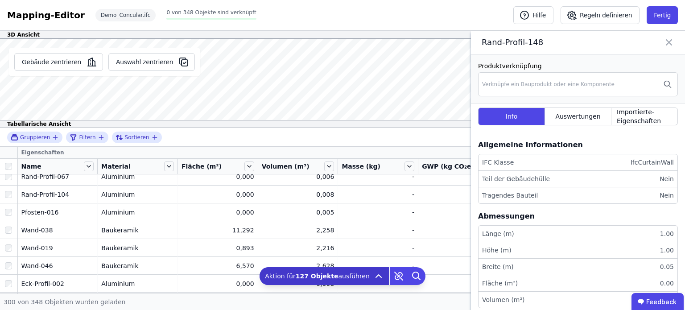
scroll to position [2239, 0]
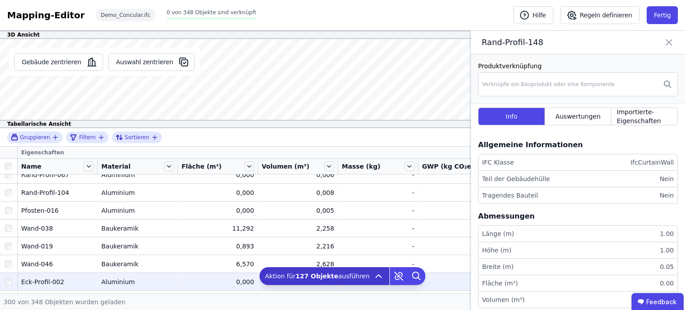
click at [7, 277] on div at bounding box center [8, 282] width 17 height 16
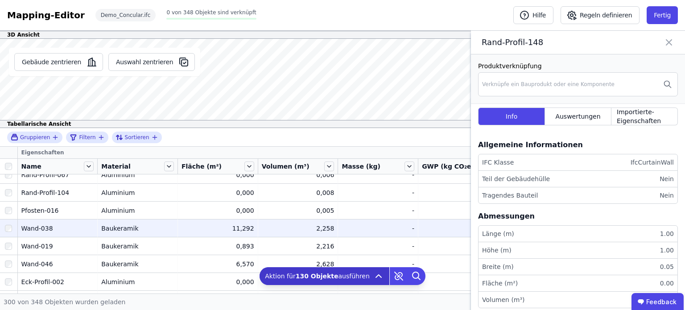
click at [12, 220] on div at bounding box center [8, 228] width 17 height 16
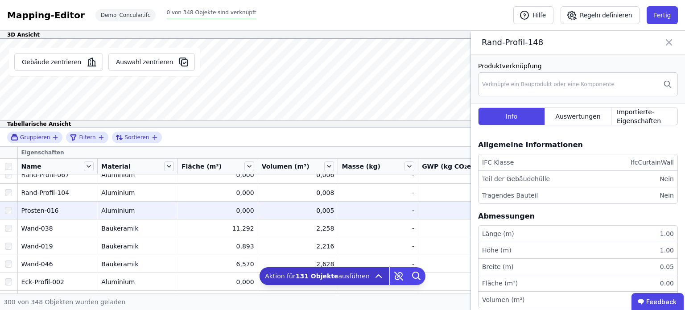
click at [13, 210] on div at bounding box center [8, 211] width 17 height 16
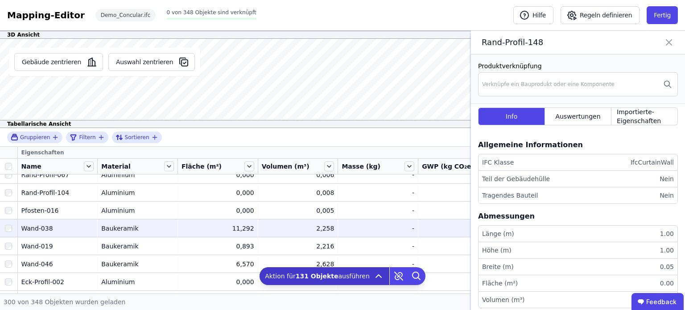
click at [12, 192] on div at bounding box center [8, 193] width 17 height 16
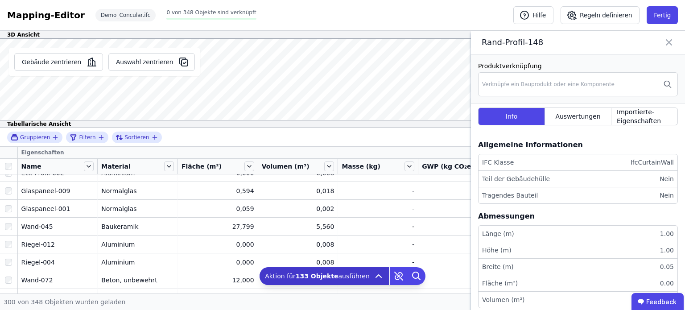
scroll to position [2350, 0]
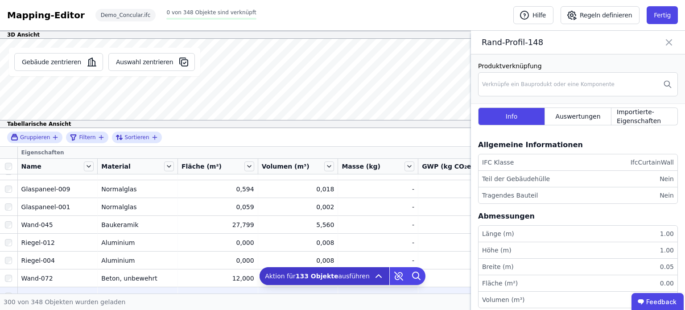
click at [6, 289] on div at bounding box center [8, 296] width 17 height 16
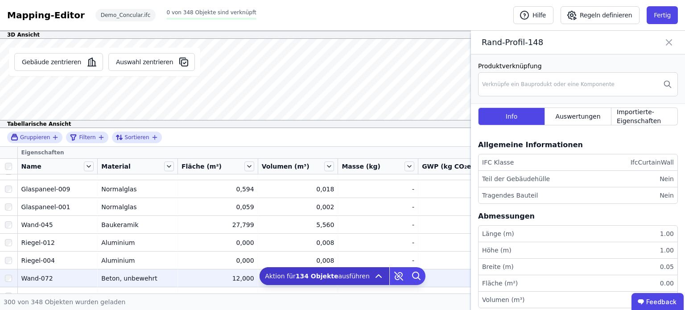
click at [9, 273] on div at bounding box center [8, 278] width 17 height 16
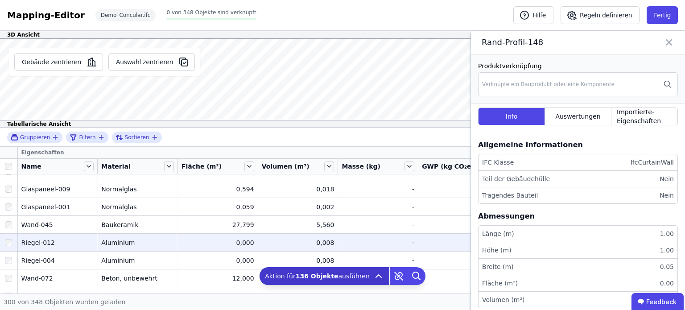
click at [13, 241] on div at bounding box center [8, 243] width 17 height 16
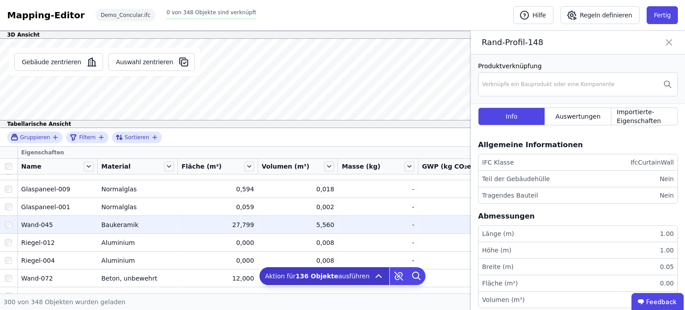
click at [14, 225] on div at bounding box center [8, 225] width 17 height 16
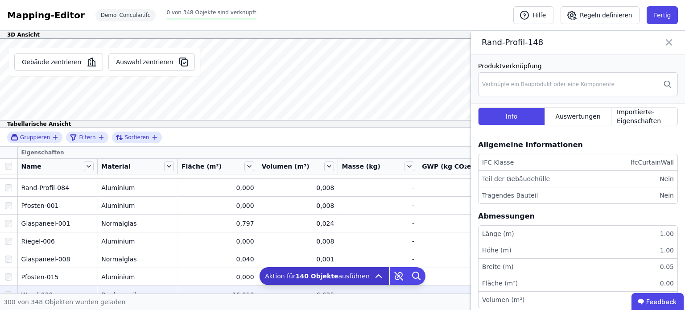
scroll to position [2476, 0]
click at [8, 287] on div at bounding box center [8, 294] width 17 height 16
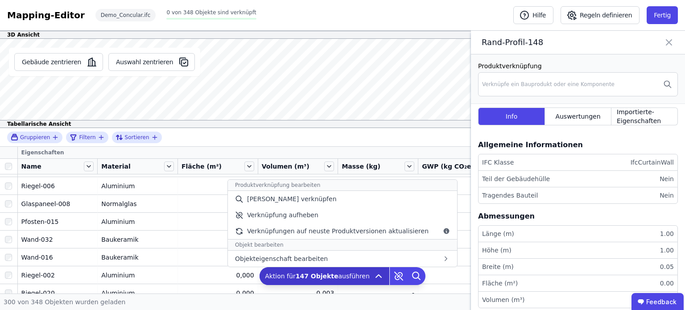
scroll to position [2532, 0]
click at [324, 276] on b "147 Objekte" at bounding box center [317, 276] width 43 height 7
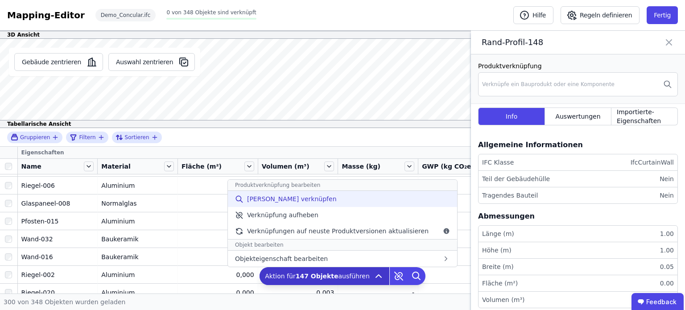
click at [294, 198] on span "Manuell verknüpfen" at bounding box center [292, 198] width 90 height 9
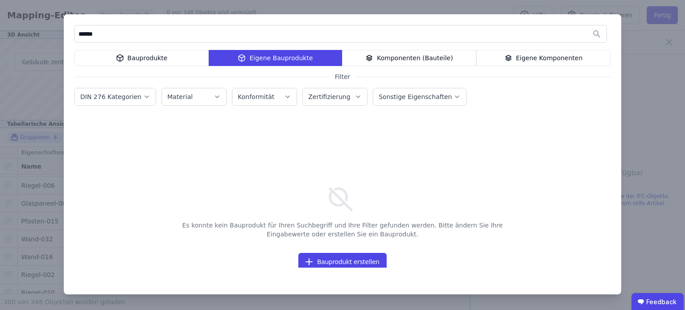
type input "******"
click at [134, 98] on label "DIN 276 Kategorien" at bounding box center [111, 96] width 63 height 7
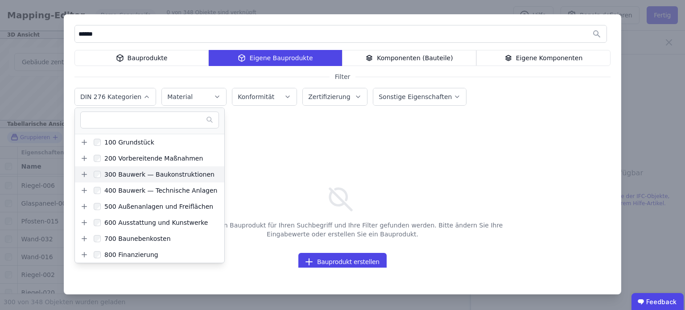
click at [102, 173] on div "300 Bauwerk — Baukonstruktionen" at bounding box center [158, 174] width 114 height 9
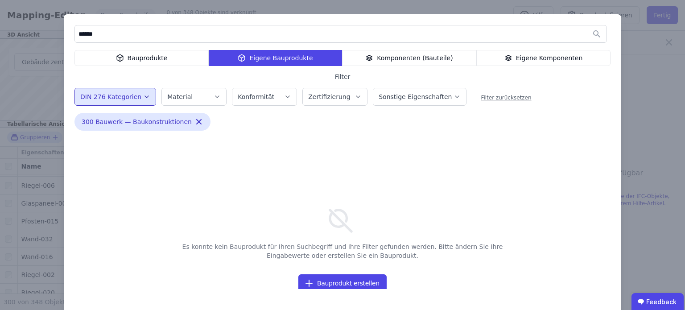
click at [364, 190] on div "Es konnte kein Bauprodukt für Ihren Suchbegriff und Ihre Filter gefunden werden…" at bounding box center [342, 230] width 536 height 118
click at [215, 96] on button "Material" at bounding box center [194, 96] width 64 height 17
click at [442, 164] on div at bounding box center [342, 152] width 536 height 29
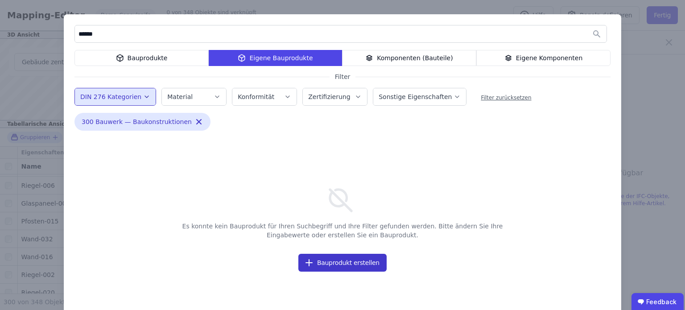
click at [347, 268] on button "Bauprodukt erstellen" at bounding box center [342, 263] width 88 height 18
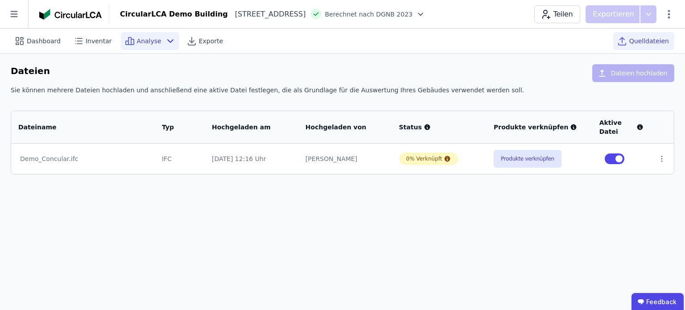
click at [150, 35] on div "Analyse" at bounding box center [150, 41] width 58 height 18
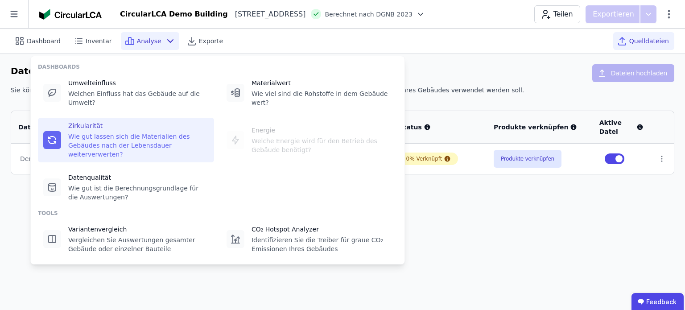
click at [117, 135] on div "Wie gut lassen sich die Materialien des Gebäudes nach der Lebensdauer weiterver…" at bounding box center [138, 145] width 141 height 27
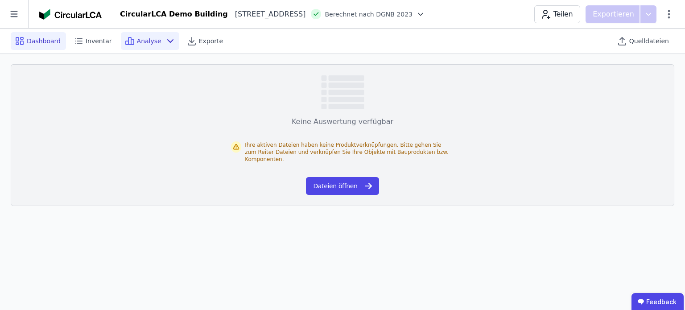
click at [29, 44] on span "Dashboard" at bounding box center [44, 41] width 34 height 9
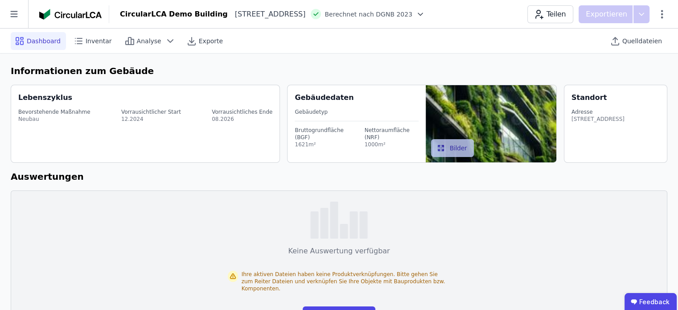
click at [446, 157] on button "Bilder" at bounding box center [452, 148] width 43 height 18
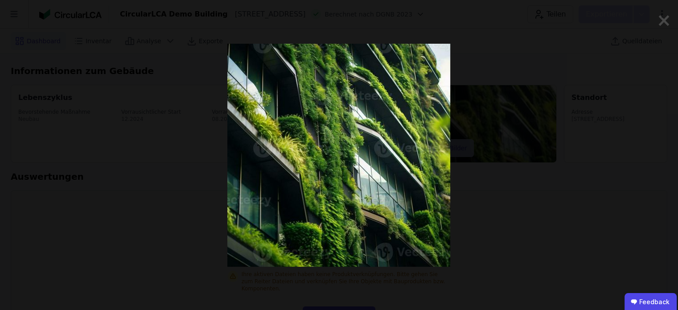
click at [446, 157] on img at bounding box center [338, 155] width 223 height 223
click at [526, 184] on div at bounding box center [339, 155] width 562 height 310
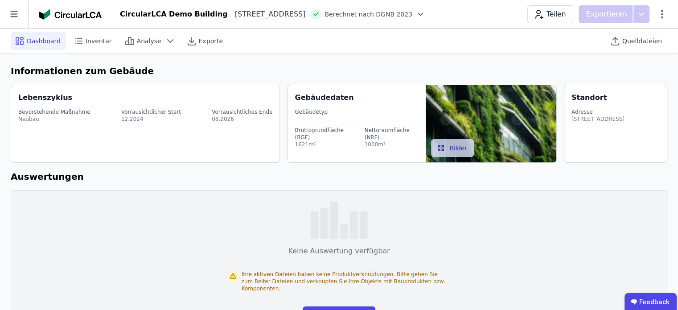
scroll to position [29, 0]
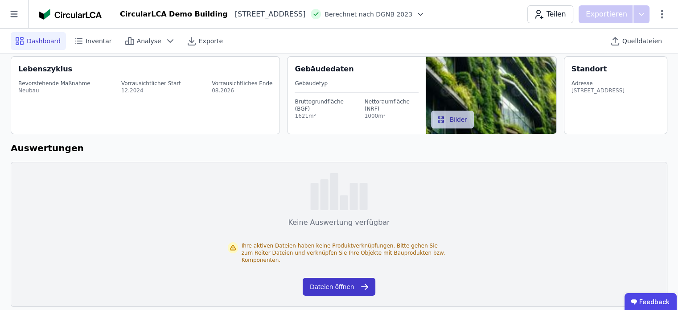
click at [332, 280] on button "Dateien öffnen" at bounding box center [339, 287] width 73 height 18
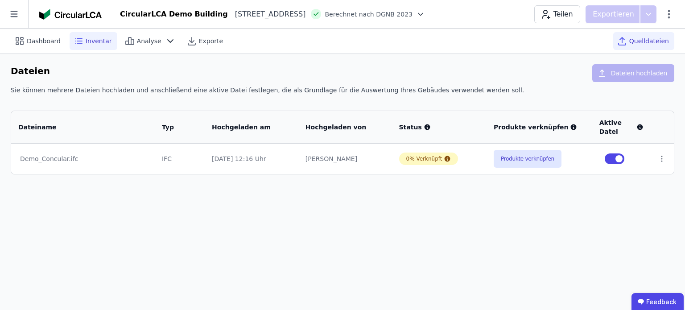
click at [92, 41] on span "Inventar" at bounding box center [99, 41] width 26 height 9
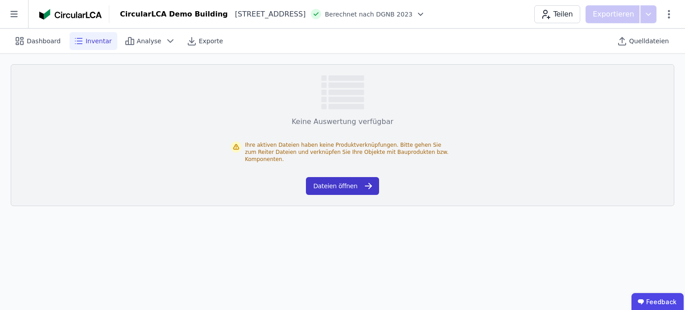
click at [337, 180] on button "Dateien öffnen" at bounding box center [342, 186] width 73 height 18
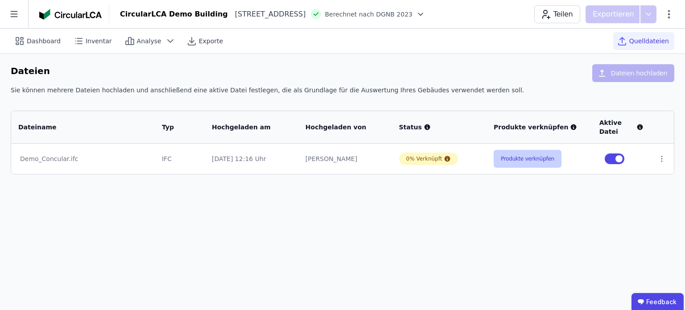
click at [512, 161] on button "Produkte verknüpfen" at bounding box center [528, 159] width 68 height 18
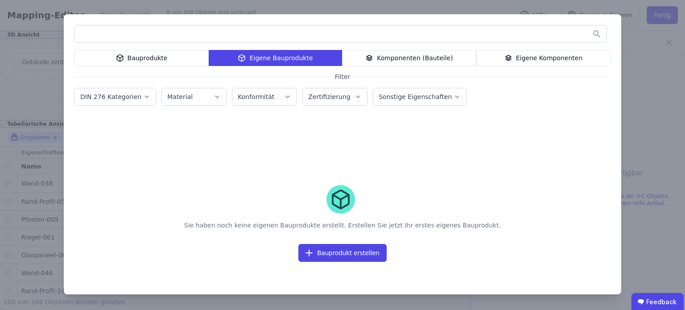
click at [110, 56] on div "Bauprodukte" at bounding box center [141, 58] width 134 height 16
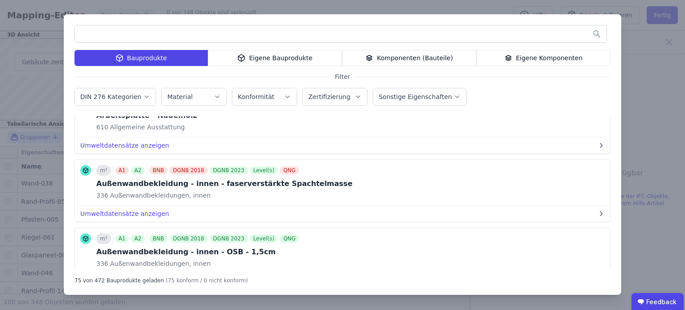
scroll to position [3286, 0]
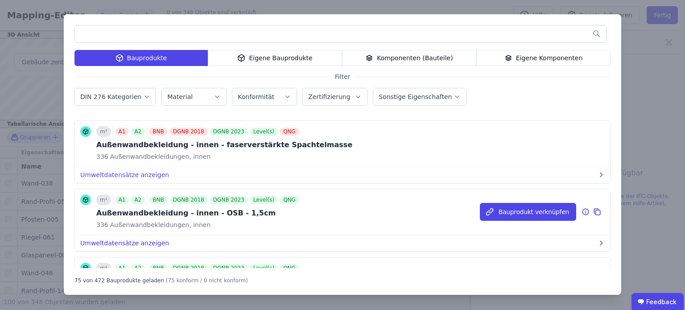
click at [138, 235] on button "Umweltdatensätze anzeigen" at bounding box center [342, 243] width 535 height 16
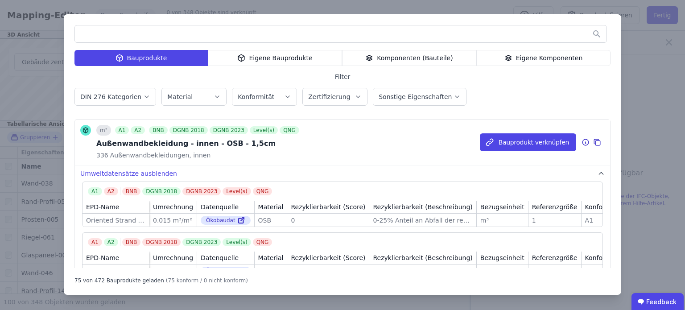
scroll to position [3352, 0]
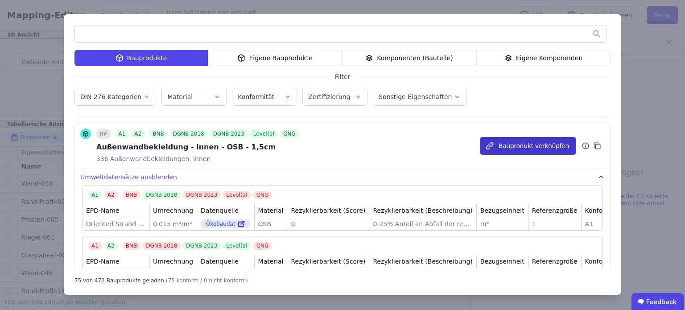
click at [526, 137] on button "Bauprodukt verknüpfen" at bounding box center [528, 146] width 96 height 18
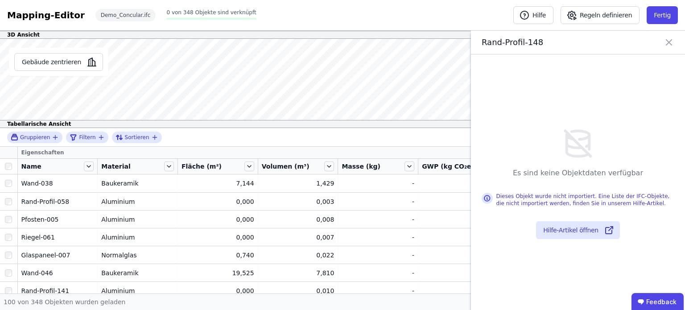
click at [669, 33] on div "Rand-Profil-148" at bounding box center [578, 43] width 214 height 24
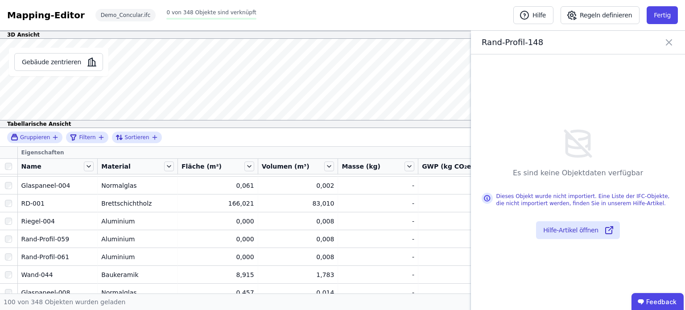
scroll to position [194, 0]
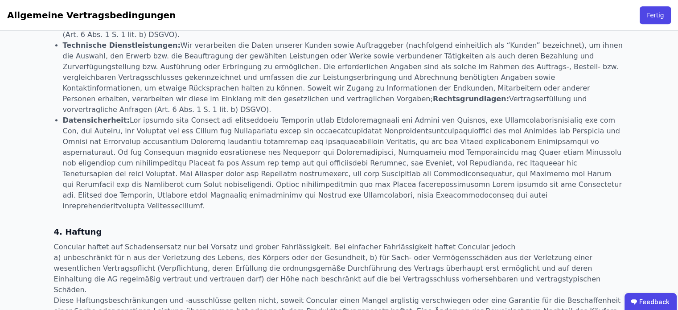
scroll to position [918, 0]
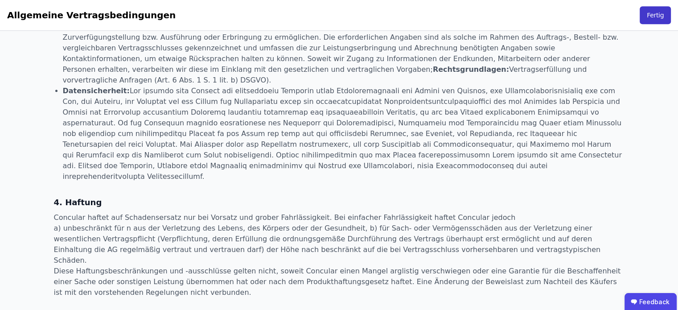
click at [662, 23] on button "Fertig" at bounding box center [655, 15] width 31 height 18
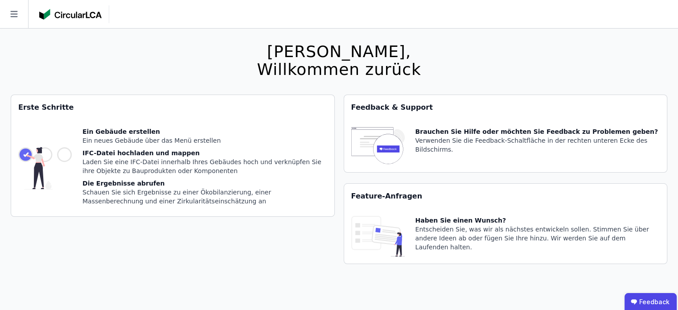
click at [72, 12] on img at bounding box center [70, 14] width 62 height 11
click at [0, 13] on icon at bounding box center [14, 14] width 28 height 28
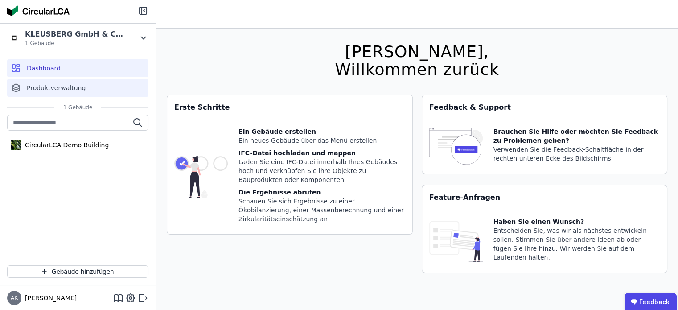
click at [74, 91] on span "Produktverwaltung" at bounding box center [56, 87] width 59 height 9
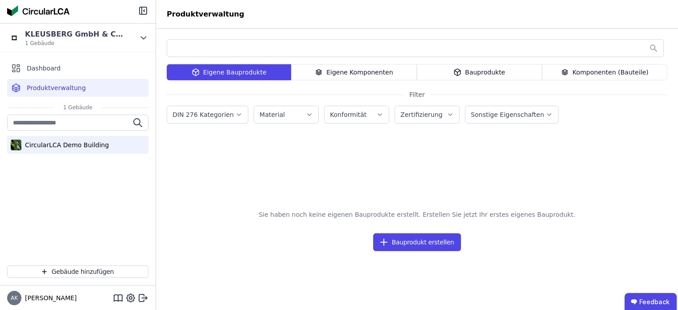
click at [79, 143] on div "CircularLCA Demo Building" at bounding box center [64, 145] width 87 height 9
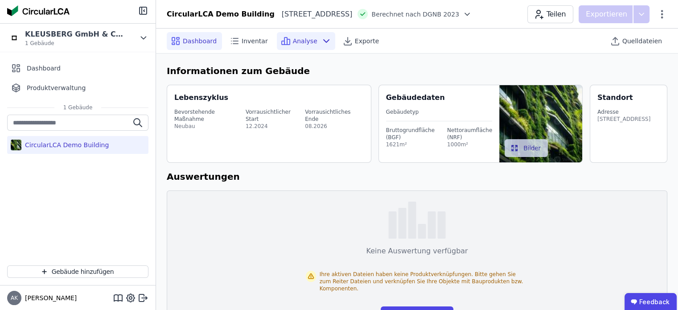
click at [293, 43] on span "Analyse" at bounding box center [305, 41] width 25 height 9
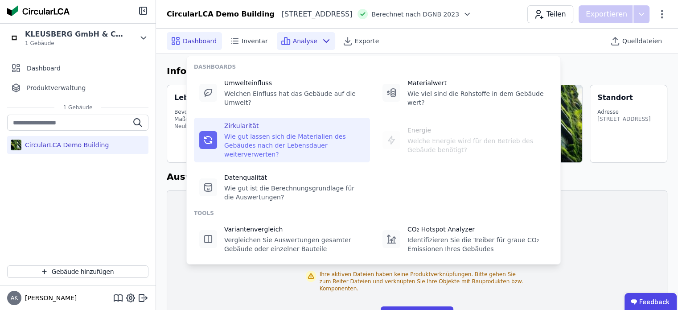
click at [277, 132] on div "Wie gut lassen sich die Materialien des Gebäudes nach der Lebensdauer weiterver…" at bounding box center [294, 145] width 141 height 27
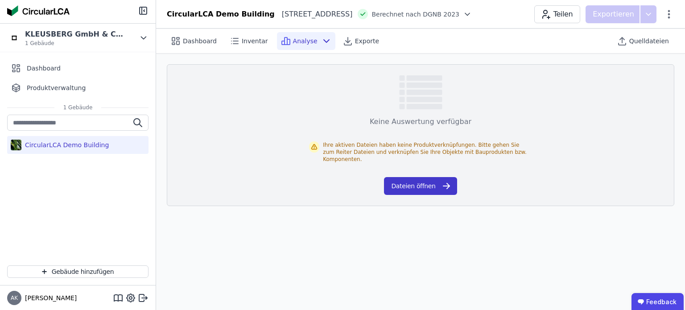
click at [428, 180] on button "Dateien öffnen" at bounding box center [420, 186] width 73 height 18
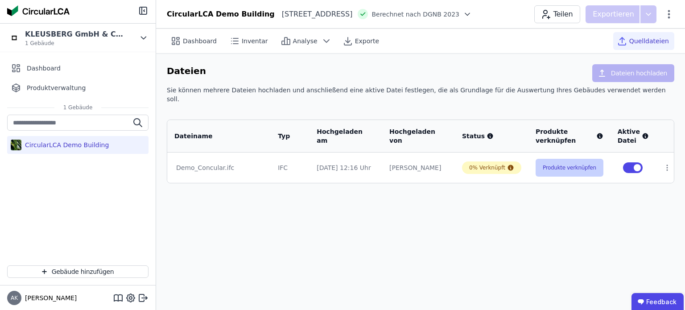
click at [576, 160] on button "Produkte verknüpfen" at bounding box center [570, 168] width 68 height 18
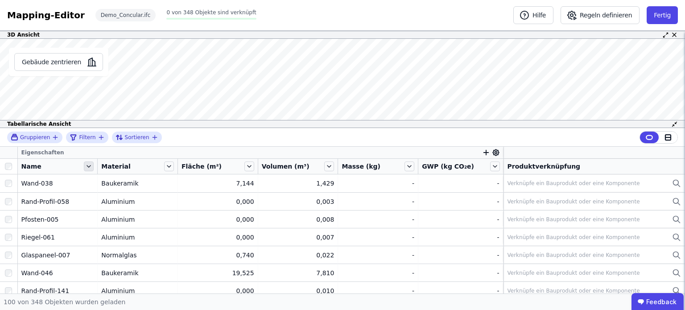
click at [90, 167] on icon at bounding box center [89, 166] width 10 height 10
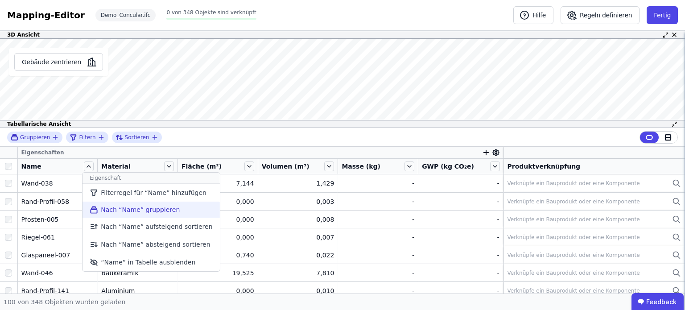
click at [118, 206] on li "Nach “Name” gruppieren" at bounding box center [151, 210] width 137 height 16
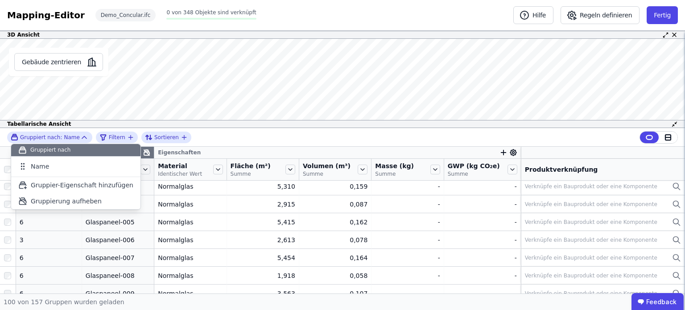
scroll to position [87, 0]
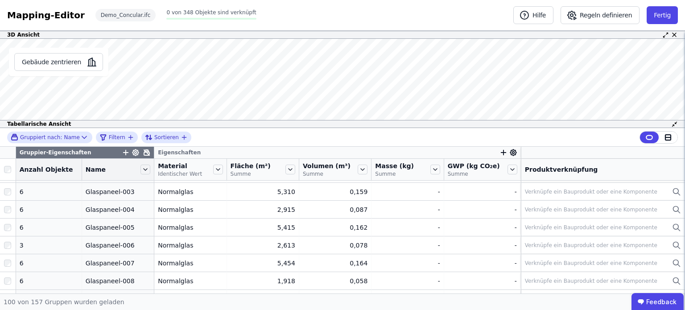
click at [215, 139] on div "Gruppiert nach: Name Filtern Sortieren" at bounding box center [342, 137] width 685 height 19
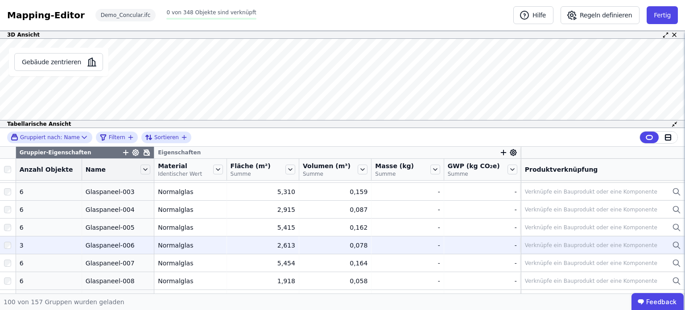
scroll to position [0, 0]
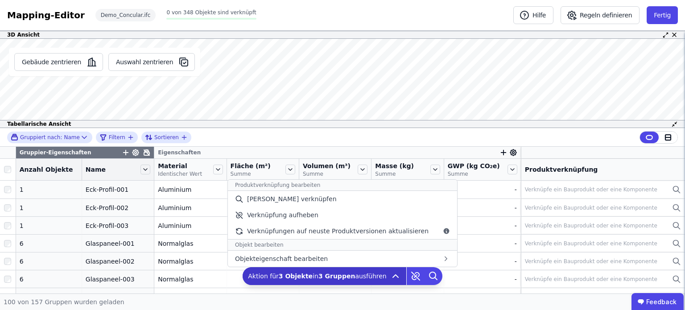
click at [350, 277] on b "3 Gruppen" at bounding box center [336, 276] width 37 height 7
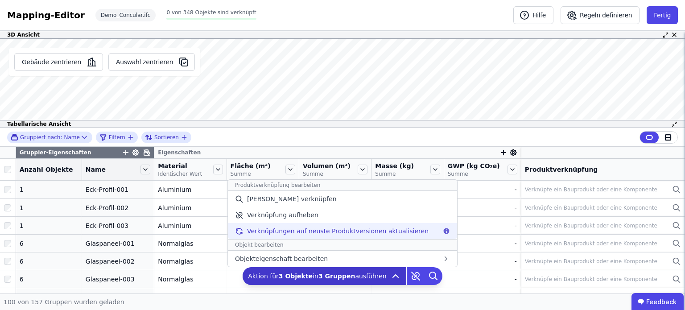
click at [327, 231] on span "Verknüpfungen auf neuste Produktversionen aktualisieren" at bounding box center [338, 231] width 182 height 9
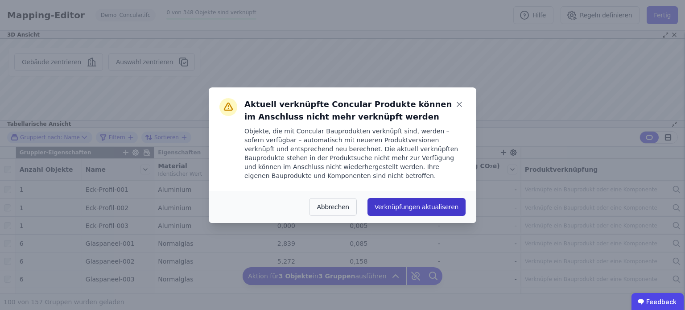
click at [426, 205] on button "Verknüpfungen aktualiseren" at bounding box center [417, 207] width 98 height 18
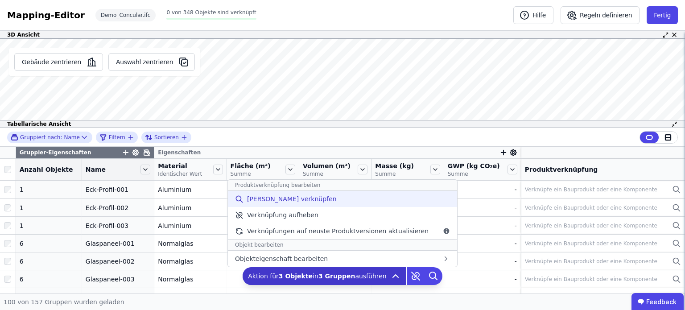
click at [310, 195] on span "Manuell verknüpfen" at bounding box center [292, 198] width 90 height 9
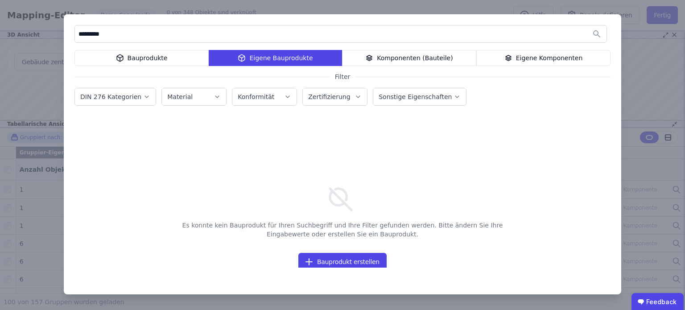
type input "*********"
click at [416, 64] on div "Komponenten (Bauteile)" at bounding box center [409, 58] width 134 height 16
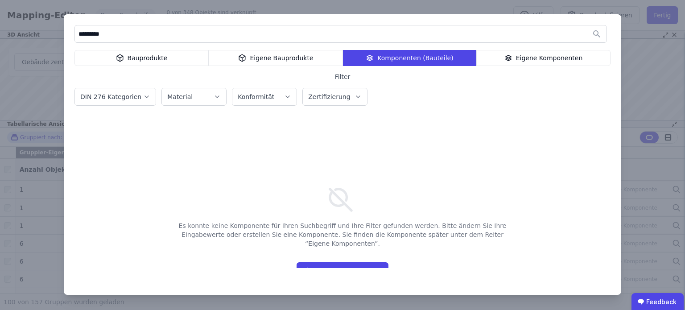
click at [513, 61] on icon at bounding box center [508, 58] width 8 height 11
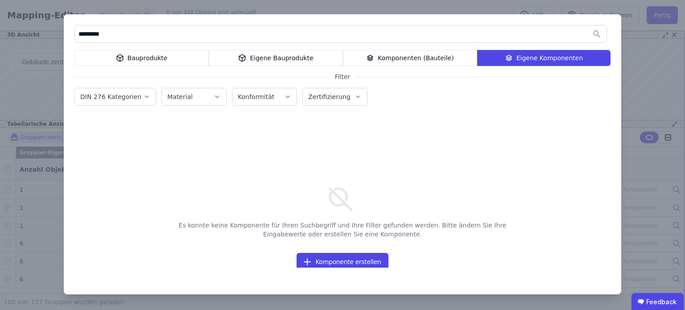
click at [167, 52] on div "Bauprodukte" at bounding box center [141, 58] width 134 height 16
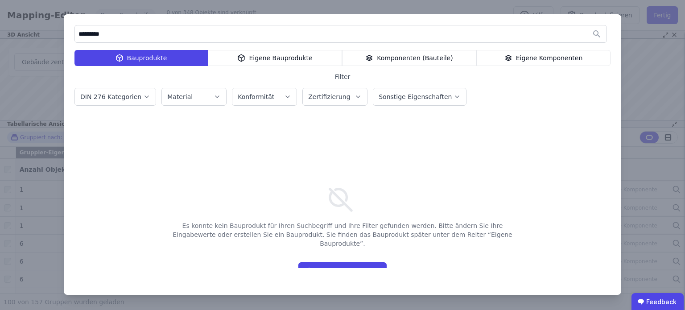
click at [165, 34] on input "*********" at bounding box center [341, 34] width 532 height 16
click at [199, 99] on div "Material" at bounding box center [194, 96] width 54 height 9
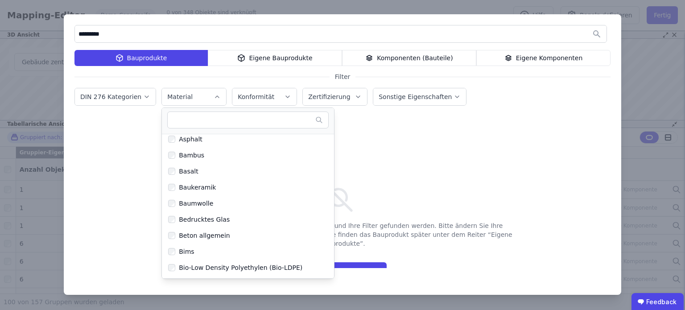
scroll to position [211, 0]
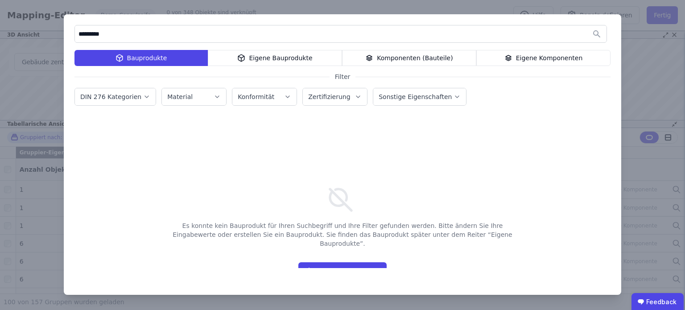
drag, startPoint x: 253, startPoint y: 26, endPoint x: 312, endPoint y: 35, distance: 59.1
click at [312, 35] on input "*********" at bounding box center [341, 34] width 532 height 16
click at [637, 209] on div "********* Bauprodukte Eigene Bauprodukte Komponenten (Bauteile) Eigene Komponen…" at bounding box center [342, 155] width 685 height 310
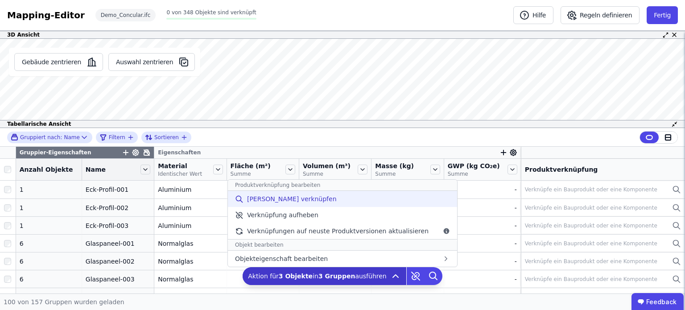
click at [326, 201] on div "Manuell verknüpfen" at bounding box center [342, 199] width 229 height 16
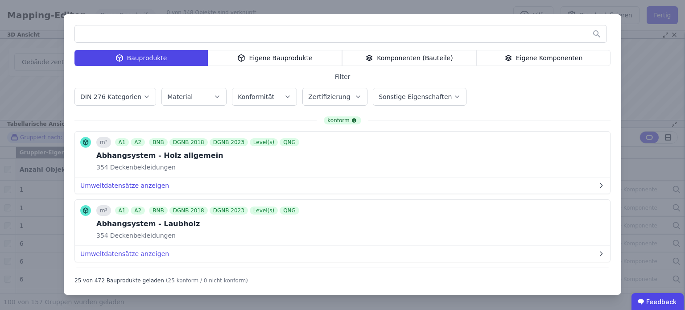
click at [214, 98] on icon "button" at bounding box center [217, 96] width 7 height 9
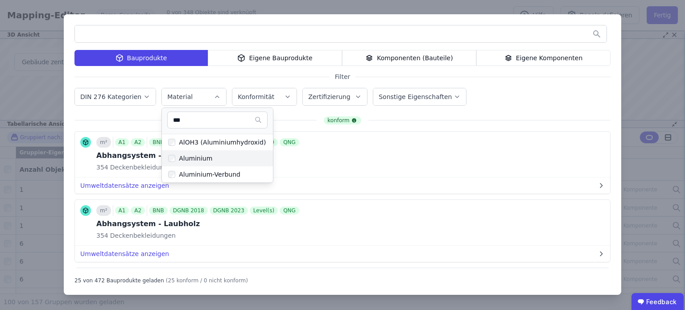
type input "***"
click at [194, 163] on label "Aluminium" at bounding box center [188, 158] width 50 height 14
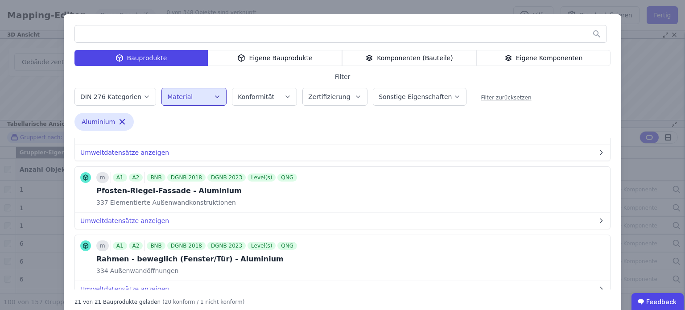
scroll to position [601, 0]
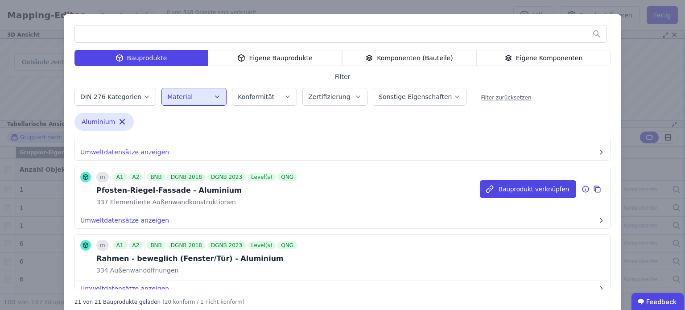
click at [173, 192] on div "Pfosten-Riegel-Fassade - Aluminium" at bounding box center [197, 190] width 203 height 11
click at [498, 182] on button "Bauprodukt verknüpfen" at bounding box center [528, 189] width 96 height 18
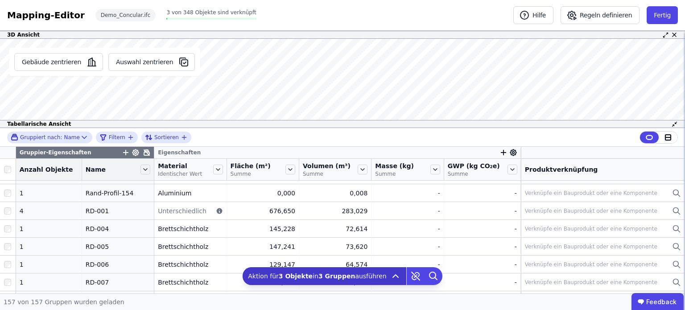
scroll to position [1692, 0]
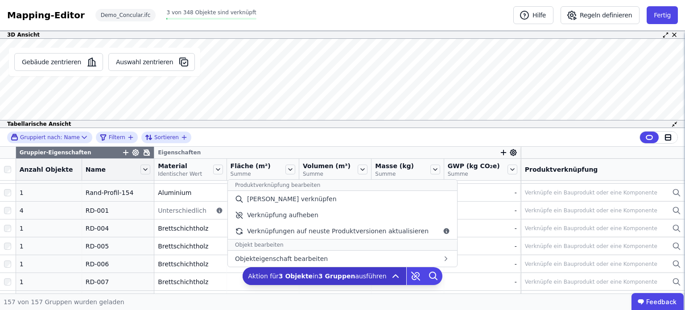
click at [343, 277] on b "3 Gruppen" at bounding box center [336, 276] width 37 height 7
